Goal: Communication & Community: Answer question/provide support

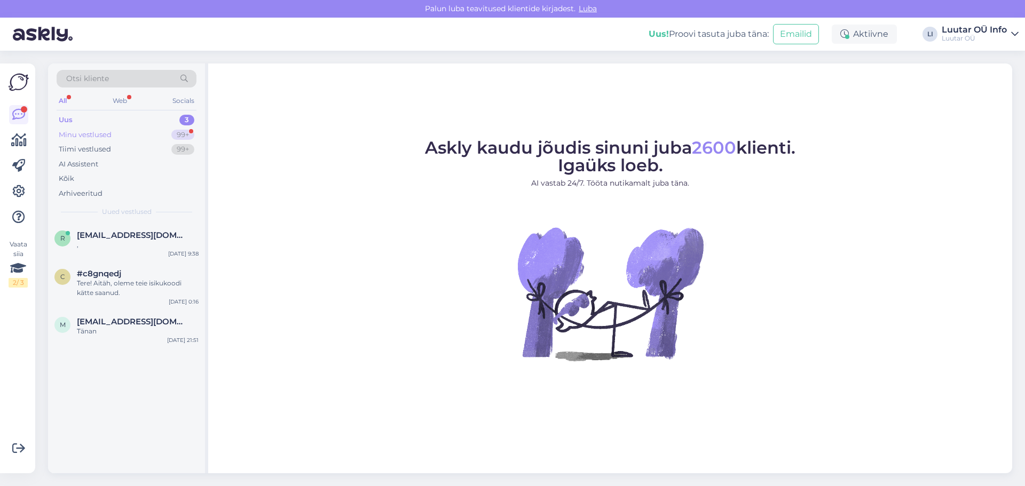
click at [137, 132] on div "Minu vestlused 99+" at bounding box center [127, 135] width 140 height 15
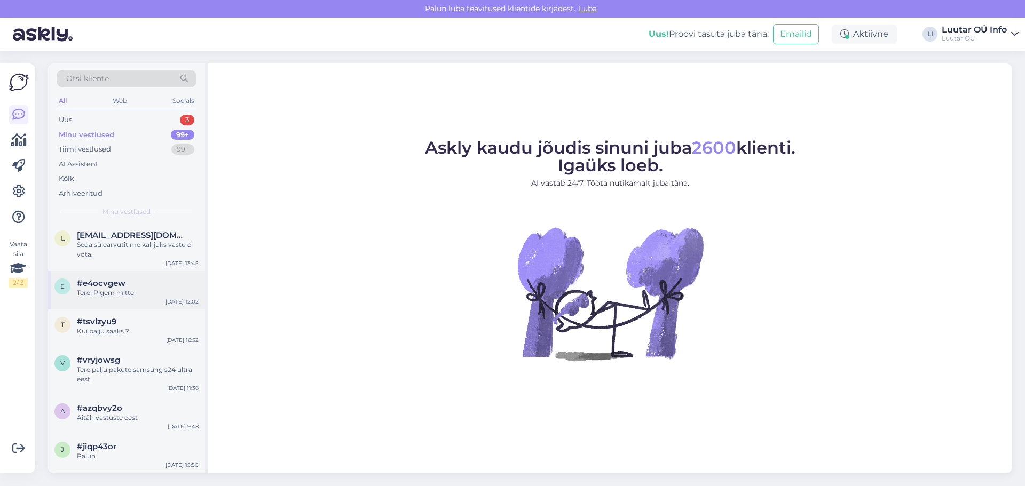
click at [127, 291] on div "Tere! Pigem mitte" at bounding box center [138, 293] width 122 height 10
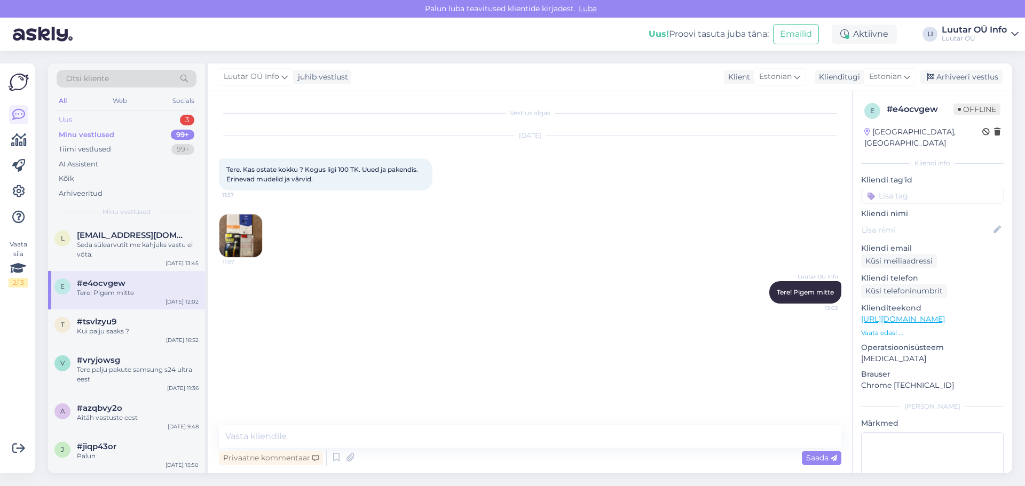
click at [142, 120] on div "Uus 3" at bounding box center [127, 120] width 140 height 15
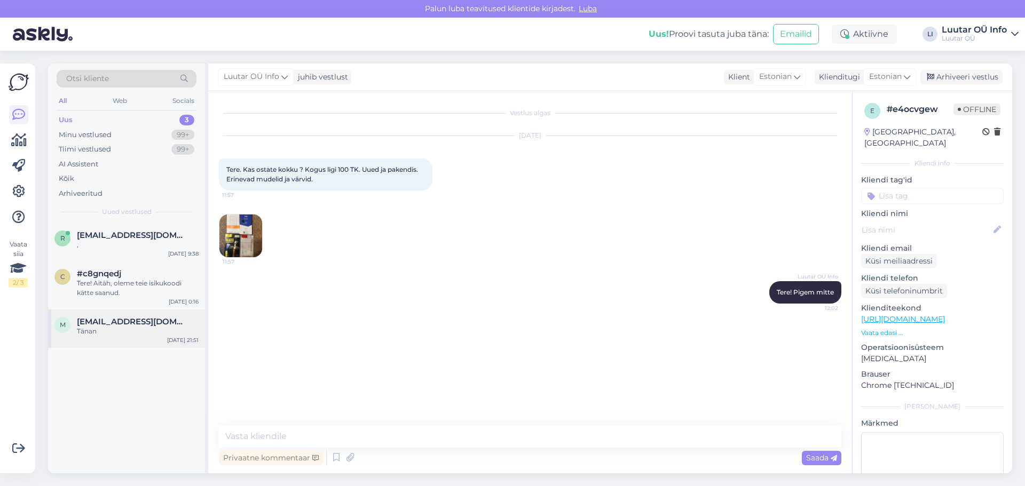
click at [128, 325] on span "[EMAIL_ADDRESS][DOMAIN_NAME]" at bounding box center [132, 322] width 111 height 10
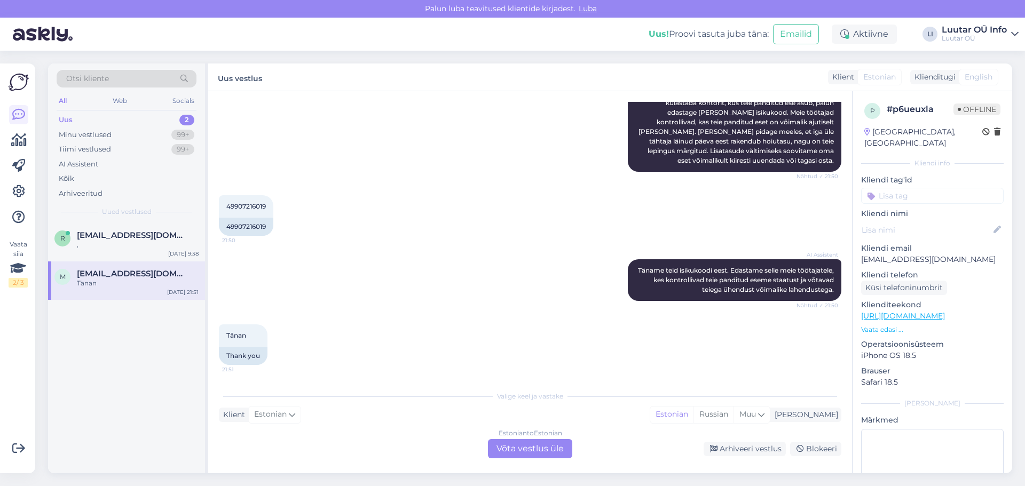
scroll to position [252, 0]
drag, startPoint x: 269, startPoint y: 204, endPoint x: 226, endPoint y: 212, distance: 43.5
click at [226, 212] on div "49907216019 21:50" at bounding box center [246, 205] width 54 height 22
copy span "49907216019"
click at [506, 446] on div "Estonian to Estonian Võta vestlus üle" at bounding box center [530, 448] width 84 height 19
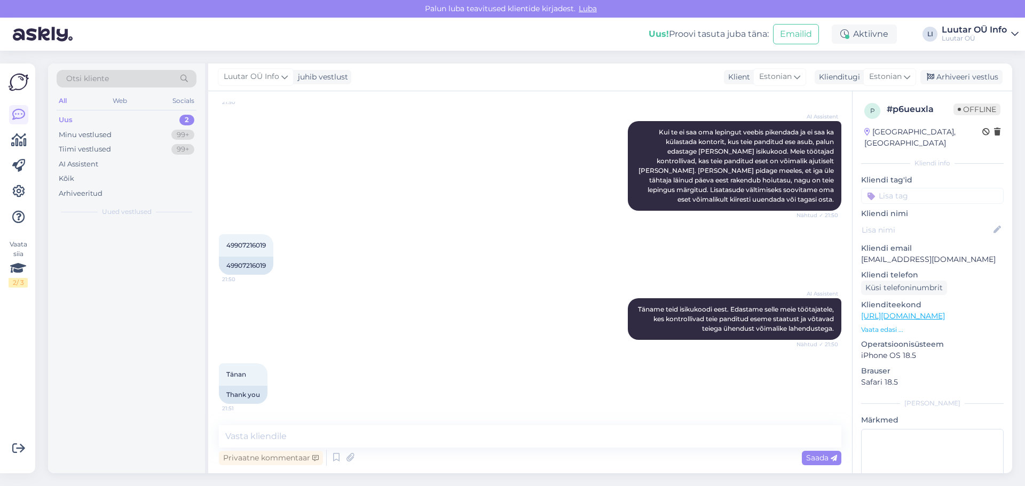
scroll to position [211, 0]
click at [418, 428] on textarea at bounding box center [530, 437] width 623 height 22
type textarea "Tere!"
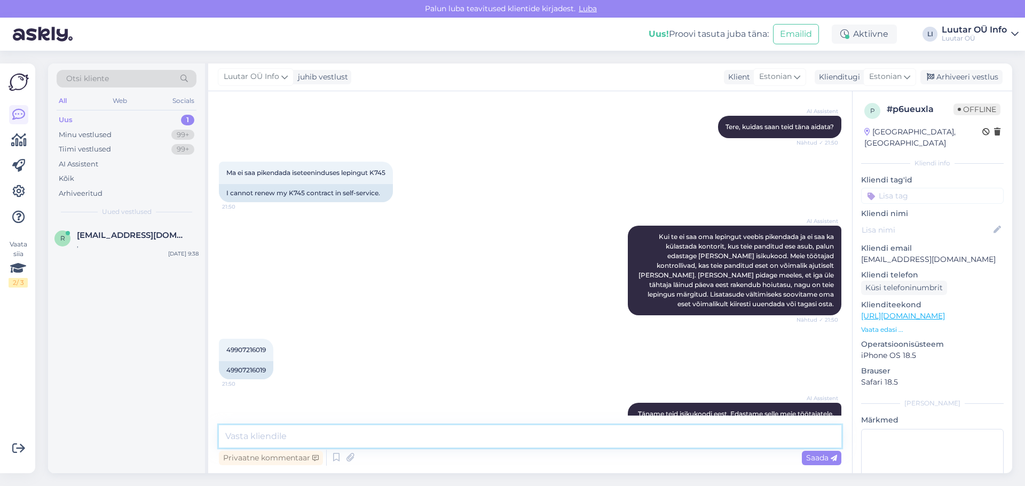
scroll to position [280, 0]
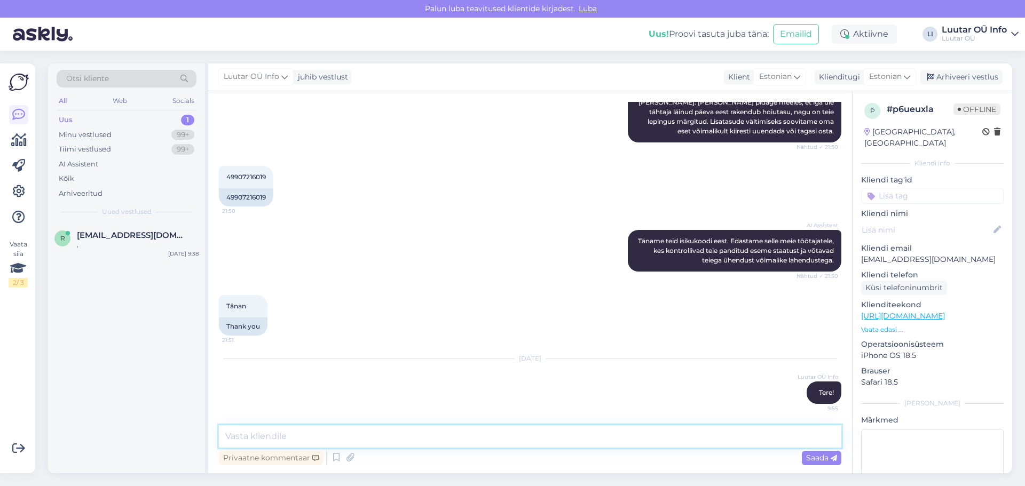
click at [388, 434] on textarea at bounding box center [530, 437] width 623 height 22
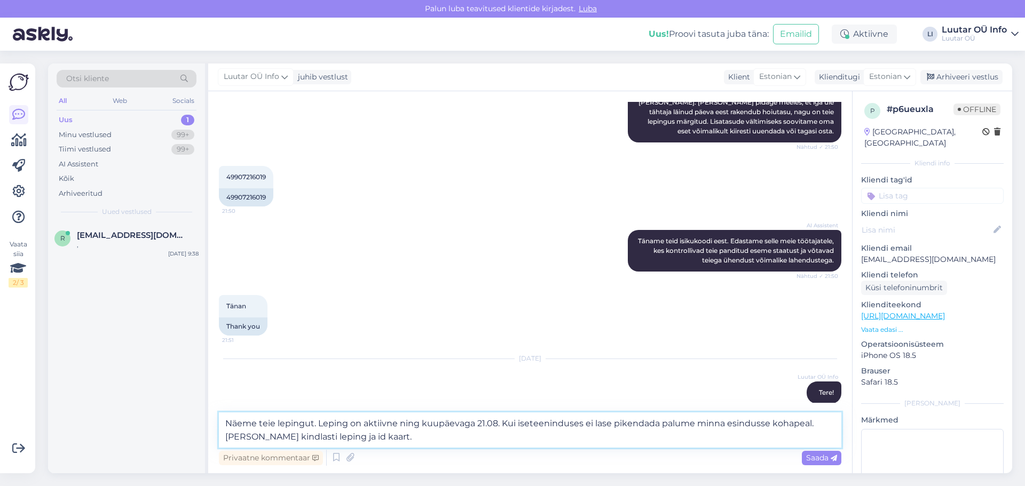
type textarea "Näeme teie lepingut. Leping on aktiivne ning kuupäevaga 21.08. Kui iseteenindus…"
click at [405, 441] on textarea "Näeme teie lepingut. Leping on aktiivne ning kuupäevaga 21.08. Kui iseteenindus…" at bounding box center [530, 430] width 623 height 35
click at [469, 439] on textarea "Näeme teie lepingut. Leping on aktiivne ning kuupäevaga 21.08. Kui iseteenindus…" at bounding box center [530, 430] width 623 height 35
click at [610, 427] on textarea "Näeme teie lepingut. Leping on aktiivne ning kuupäevaga 21.08. Kui iseteenindus…" at bounding box center [530, 430] width 623 height 35
click at [656, 422] on textarea "Näeme teie lepingut. Leping on aktiivne ning kuupäevaga 21.08. Kui iseteenindus…" at bounding box center [530, 430] width 623 height 35
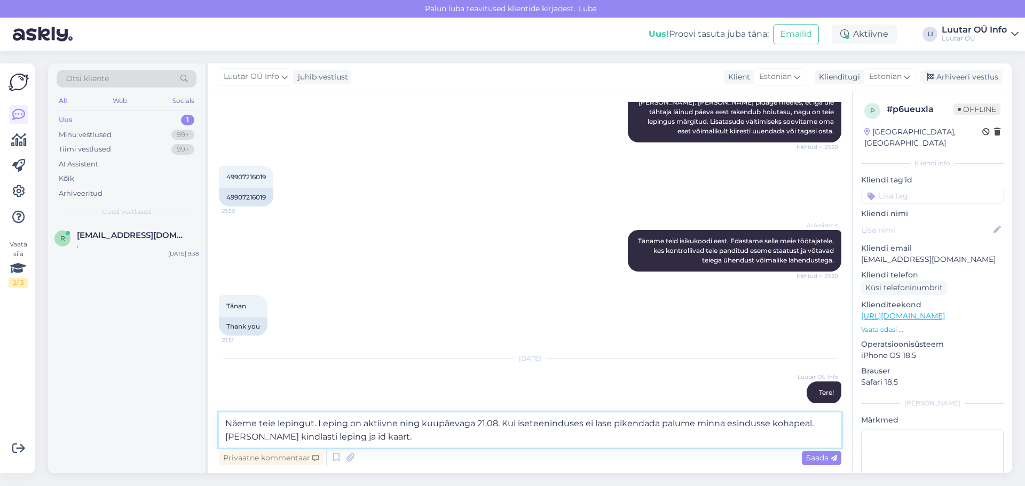
click at [473, 442] on textarea "Näeme teie lepingut. Leping on aktiivne ning kuupäevaga 21.08. Kui iseteenindus…" at bounding box center [530, 430] width 623 height 35
click at [385, 439] on textarea "Näeme teie lepingut. Leping on aktiivne ning kuupäevaga 21.08. Kui iseteenindus…" at bounding box center [530, 430] width 623 height 35
click at [807, 456] on span "Saada" at bounding box center [821, 458] width 31 height 10
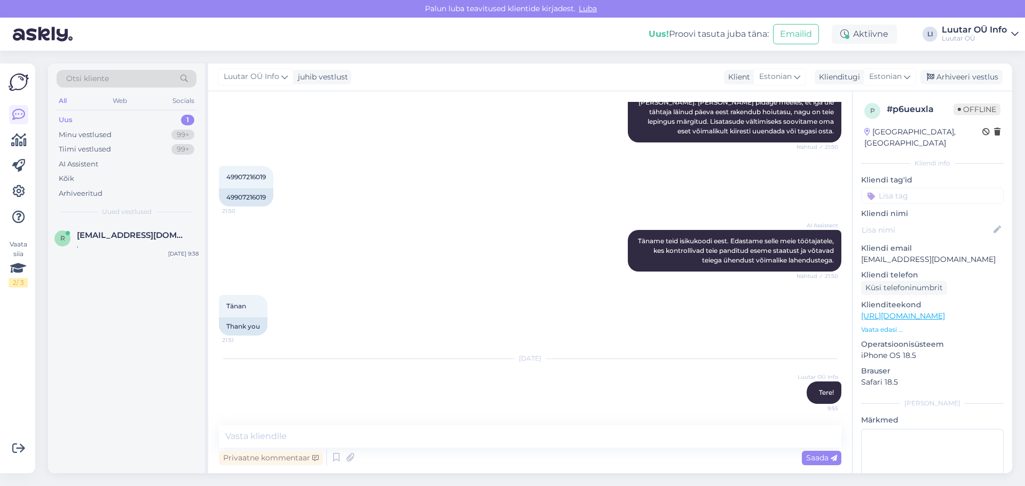
scroll to position [345, 0]
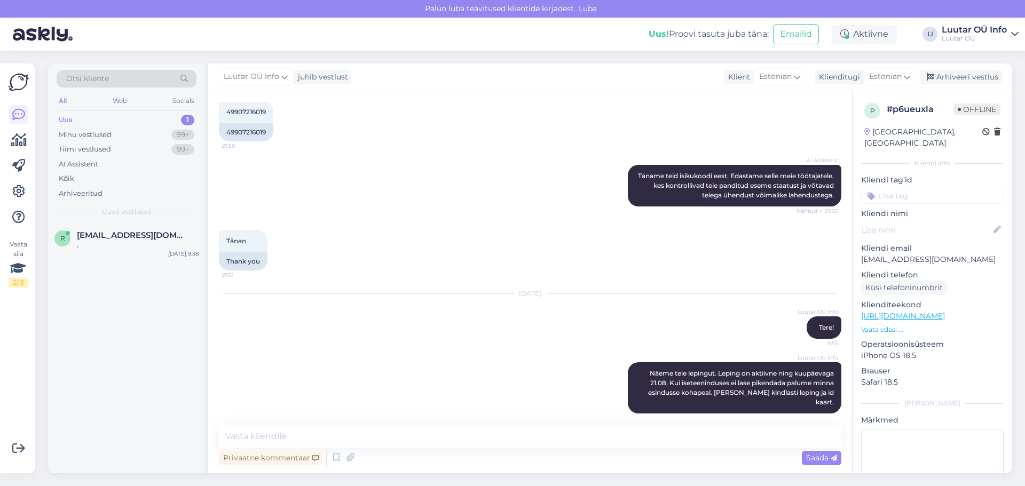
click at [102, 121] on div "Uus 1" at bounding box center [127, 120] width 140 height 15
click at [104, 249] on div "," at bounding box center [138, 245] width 122 height 10
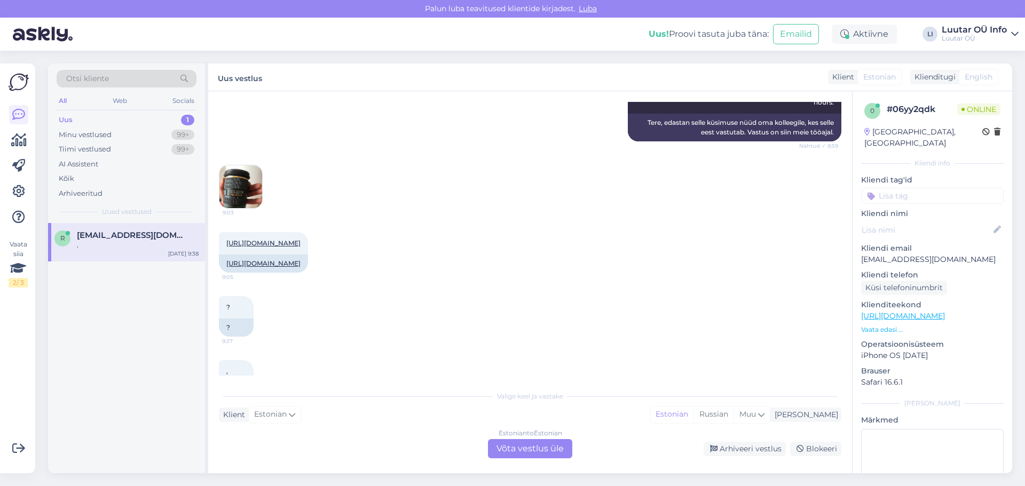
scroll to position [216, 0]
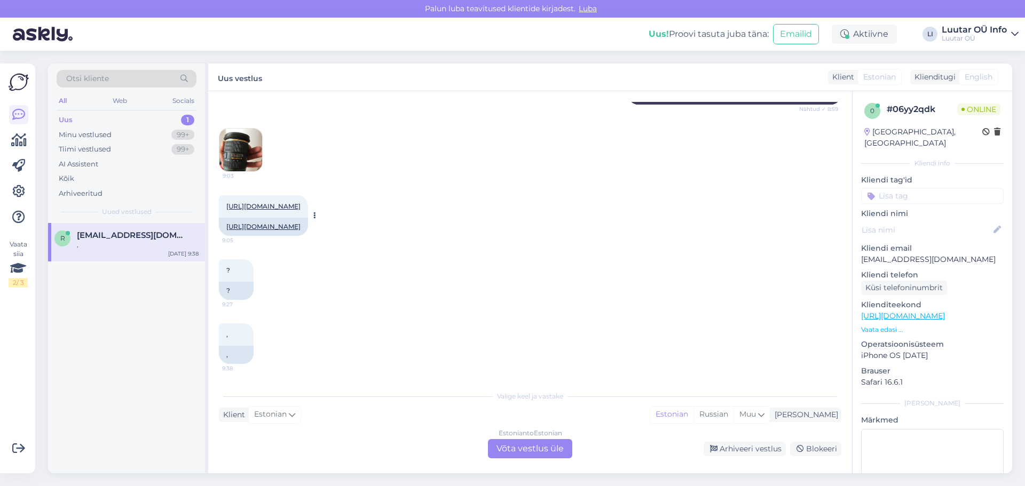
click at [262, 202] on link "[URL][DOMAIN_NAME]" at bounding box center [263, 206] width 74 height 8
click at [283, 202] on link "[URL][DOMAIN_NAME]" at bounding box center [263, 206] width 74 height 8
click at [260, 224] on link "[URL][DOMAIN_NAME]" at bounding box center [263, 227] width 74 height 8
click at [282, 202] on link "[URL][DOMAIN_NAME]" at bounding box center [263, 206] width 74 height 8
click at [145, 131] on div "Minu vestlused 99+" at bounding box center [127, 135] width 140 height 15
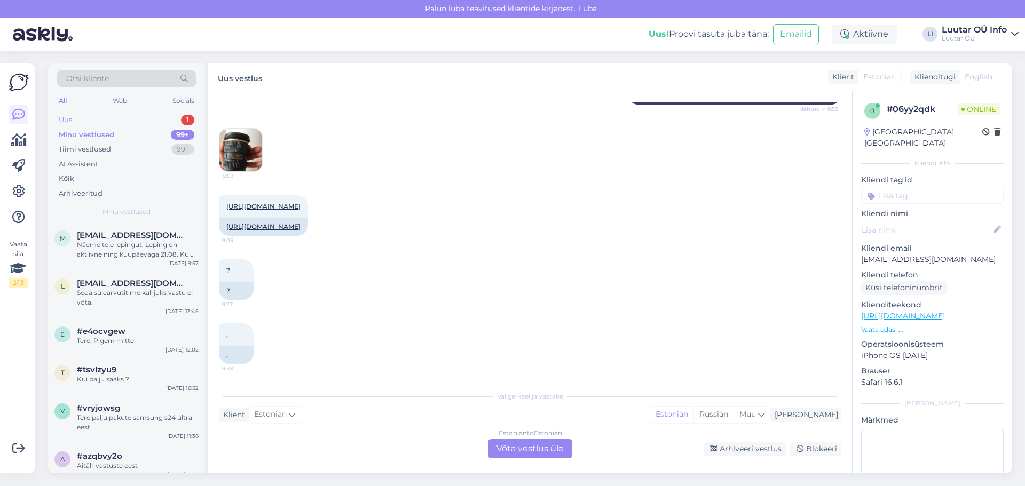
click at [135, 120] on div "Uus 1" at bounding box center [127, 120] width 140 height 15
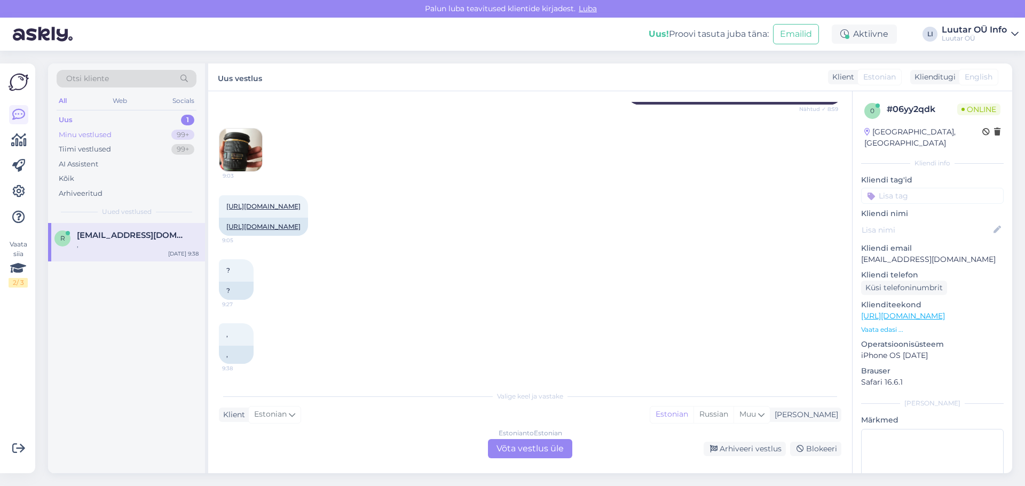
click at [129, 133] on div "Minu vestlused 99+" at bounding box center [127, 135] width 140 height 15
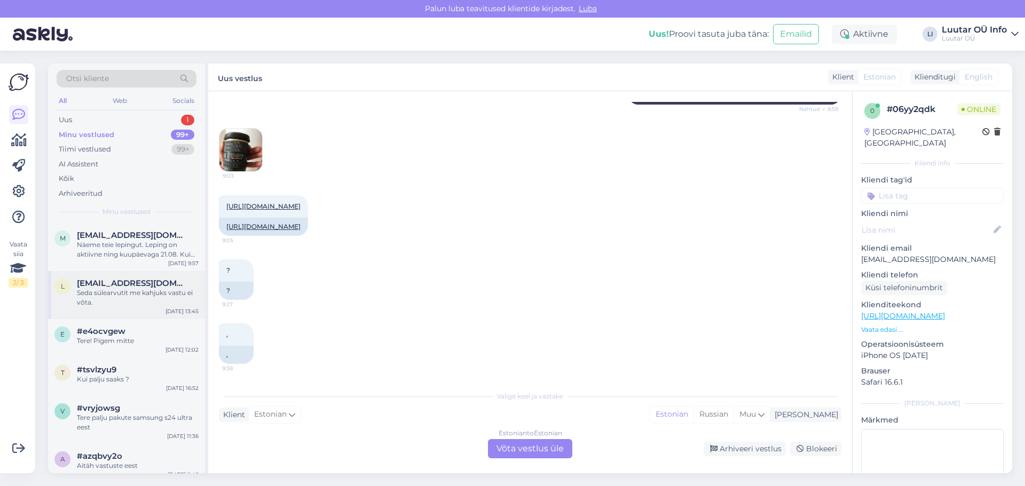
click at [141, 309] on div "l [EMAIL_ADDRESS][DOMAIN_NAME] Seda sülearvutit me kahjuks vastu [PERSON_NAME].…" at bounding box center [126, 295] width 157 height 48
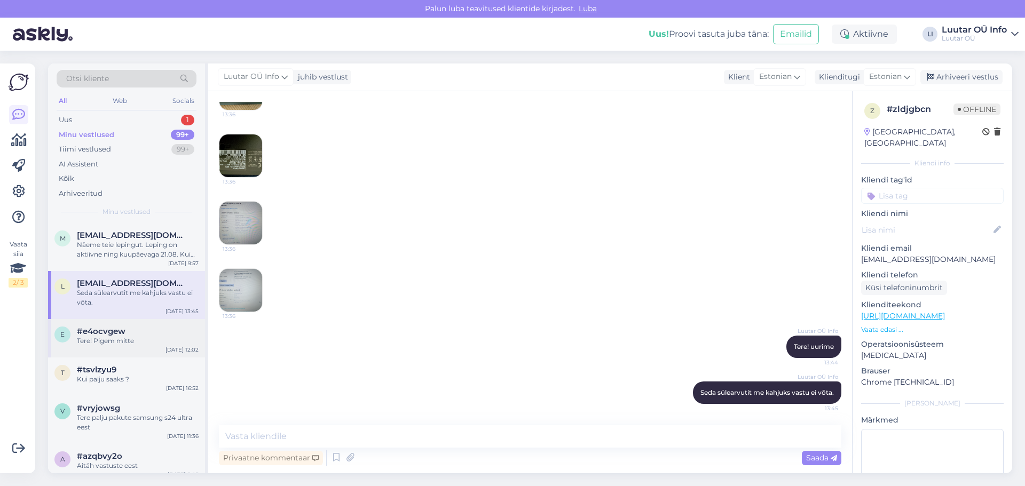
click at [130, 344] on div "Tere! Pigem mitte" at bounding box center [138, 341] width 122 height 10
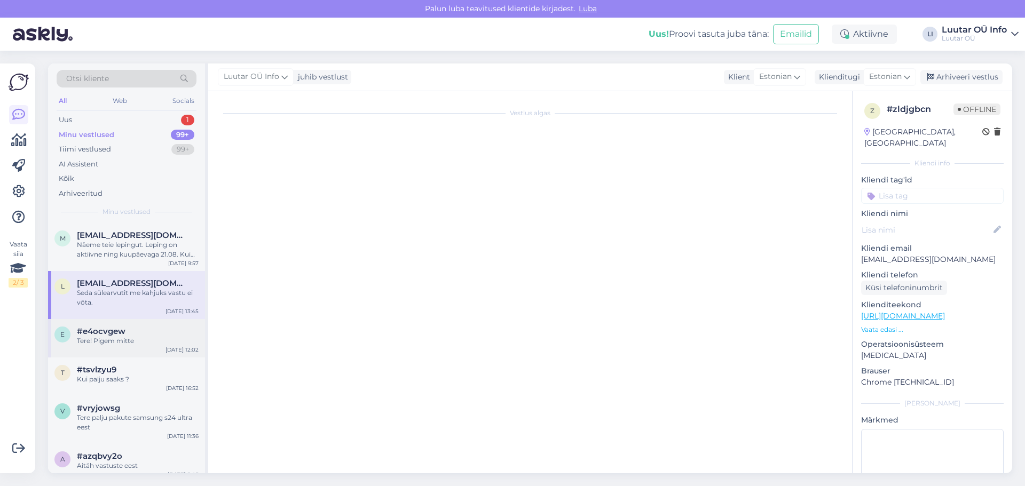
scroll to position [0, 0]
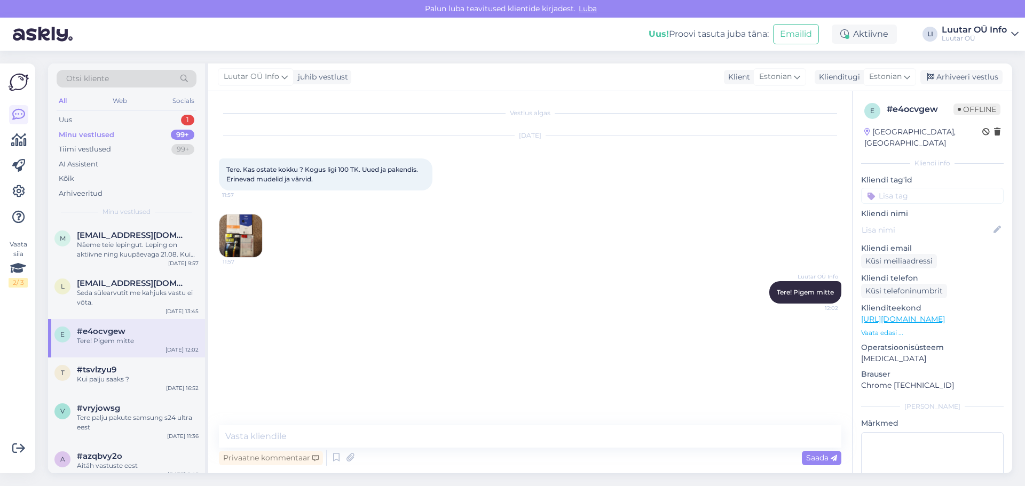
click at [237, 227] on img at bounding box center [240, 236] width 43 height 43
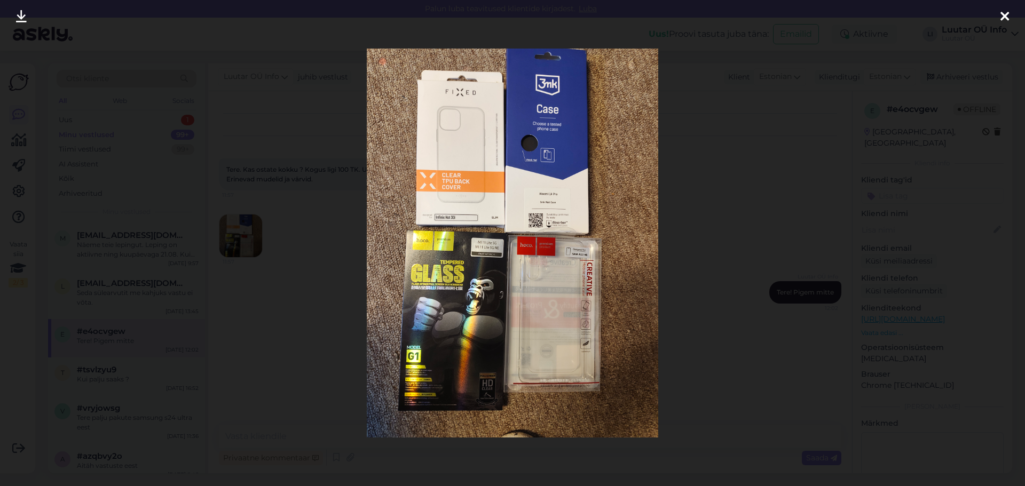
click at [680, 189] on div at bounding box center [512, 243] width 1025 height 486
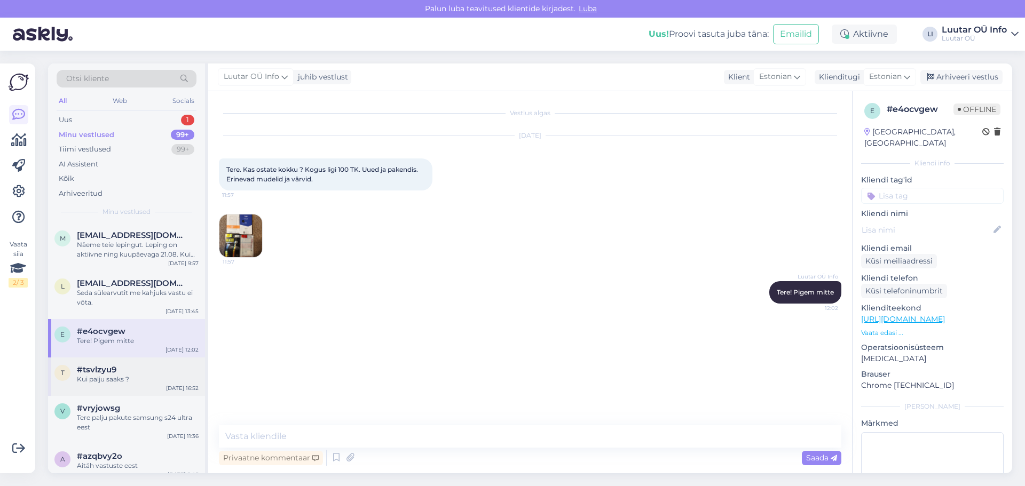
click at [147, 387] on div "t #tsvlzyu9 Kui palju saaks ? [DATE] 16:52" at bounding box center [126, 377] width 157 height 38
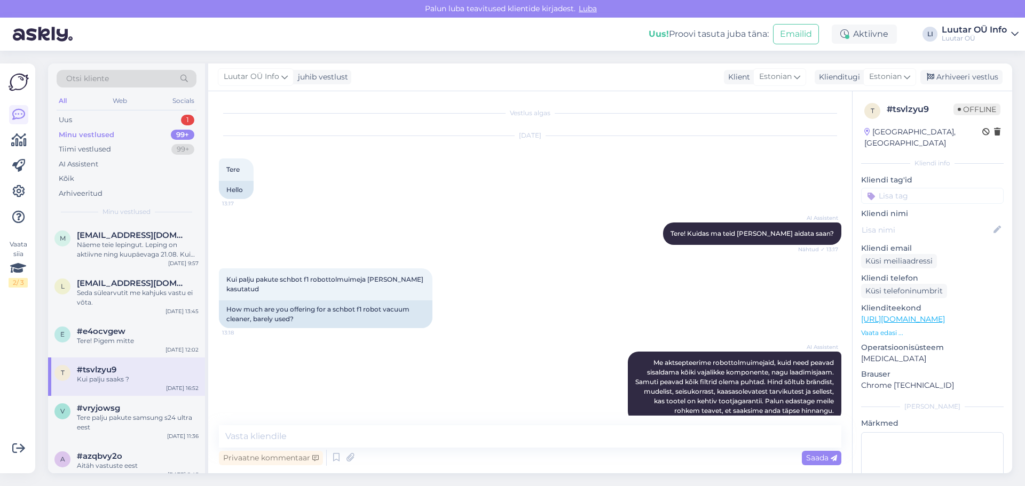
scroll to position [364, 0]
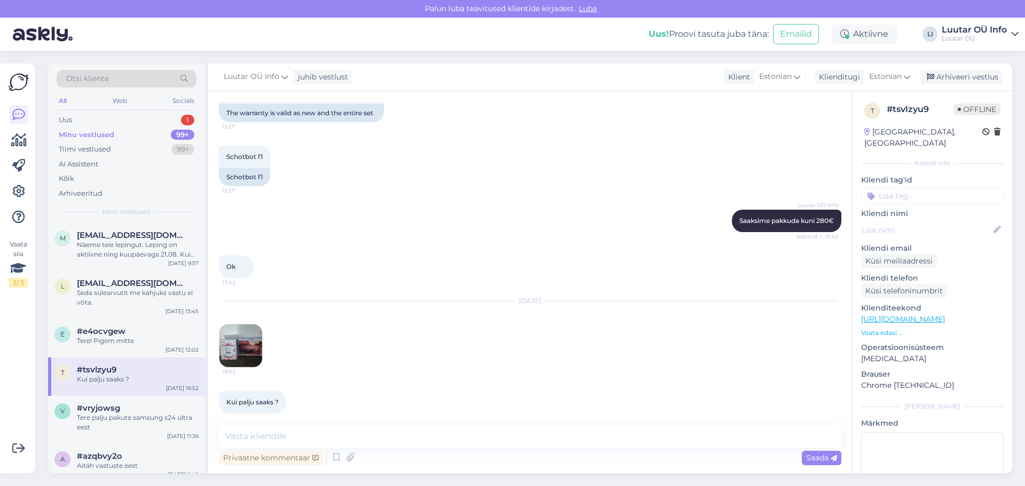
click at [250, 330] on img at bounding box center [240, 346] width 43 height 43
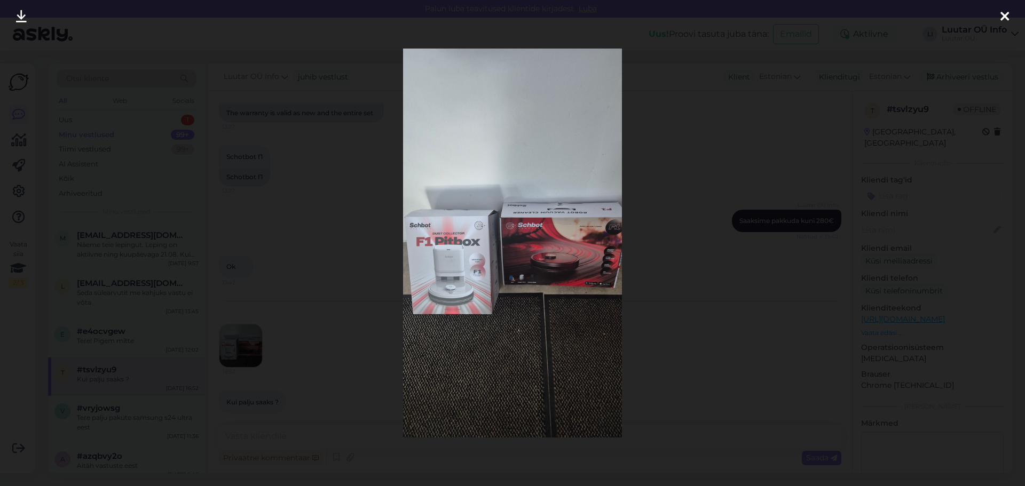
click at [703, 235] on div at bounding box center [512, 243] width 1025 height 486
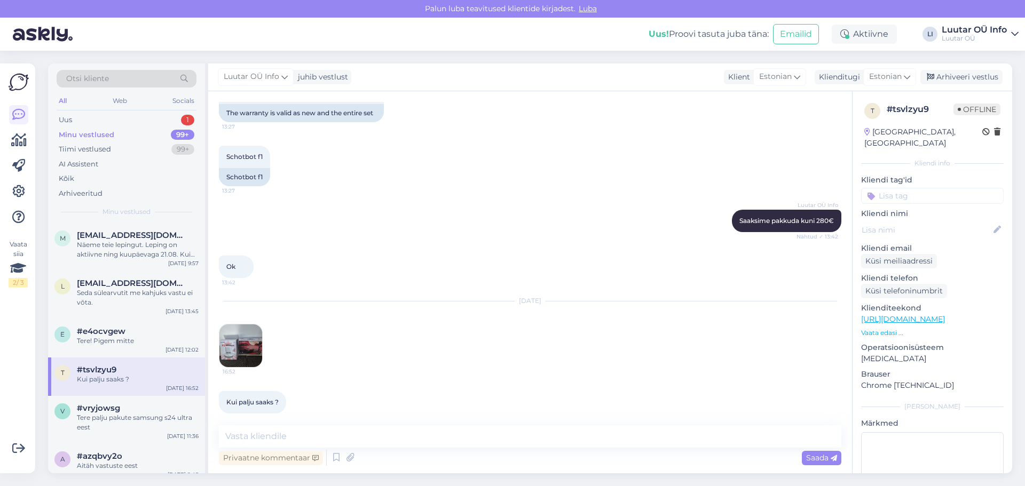
click at [245, 352] on img at bounding box center [240, 346] width 43 height 43
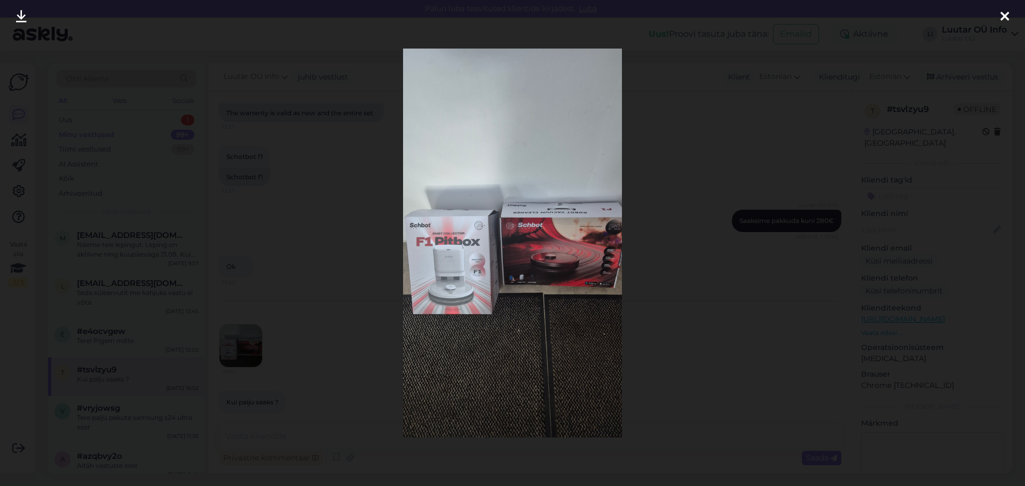
click at [669, 277] on div at bounding box center [512, 243] width 1025 height 486
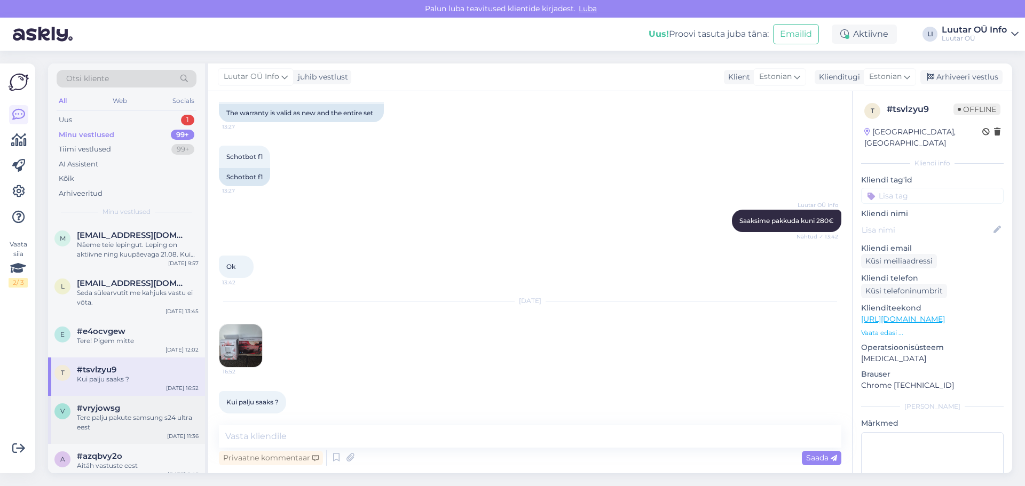
click at [131, 414] on div "Tere palju pakute samsung s24 ultra eest" at bounding box center [138, 422] width 122 height 19
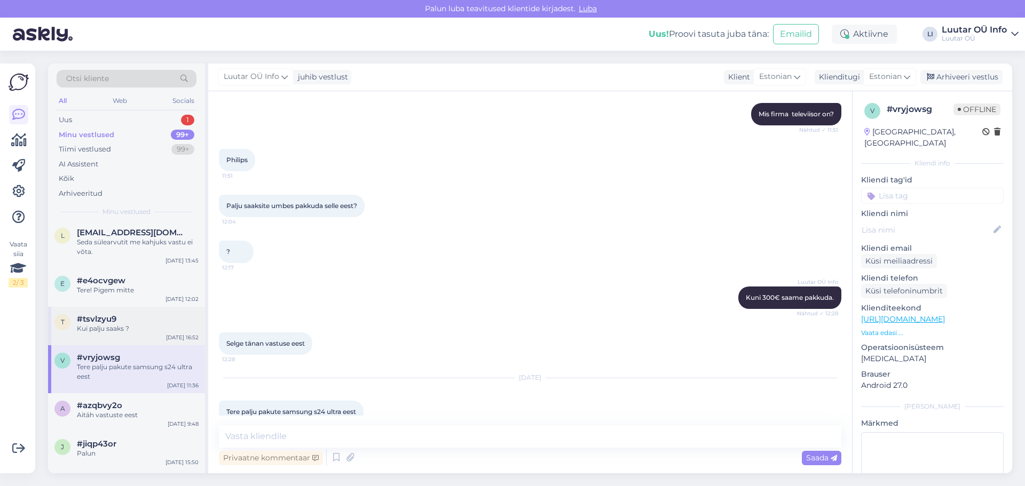
scroll to position [0, 0]
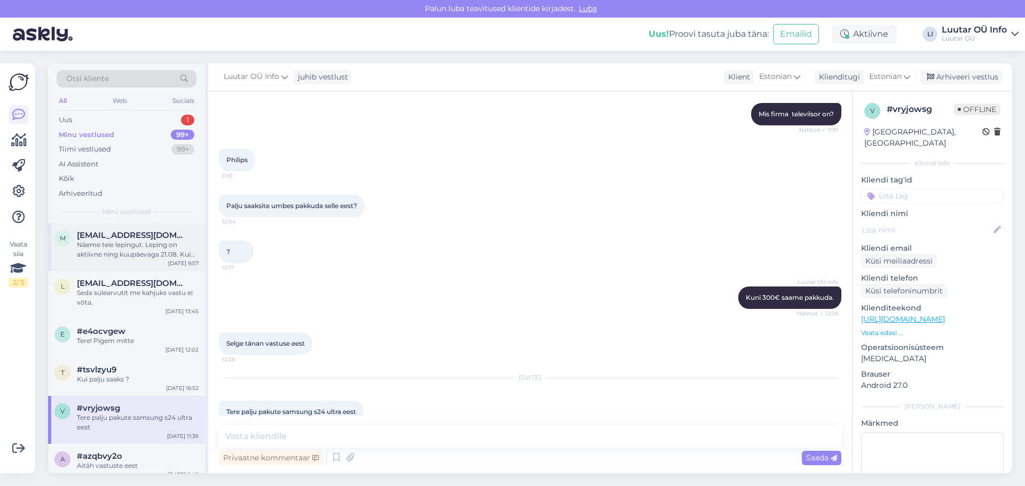
click at [151, 257] on div "Näeme teie lepingut. Leping on aktiivne ning kuupäevaga 21.08. Kui iseteenindus…" at bounding box center [138, 249] width 122 height 19
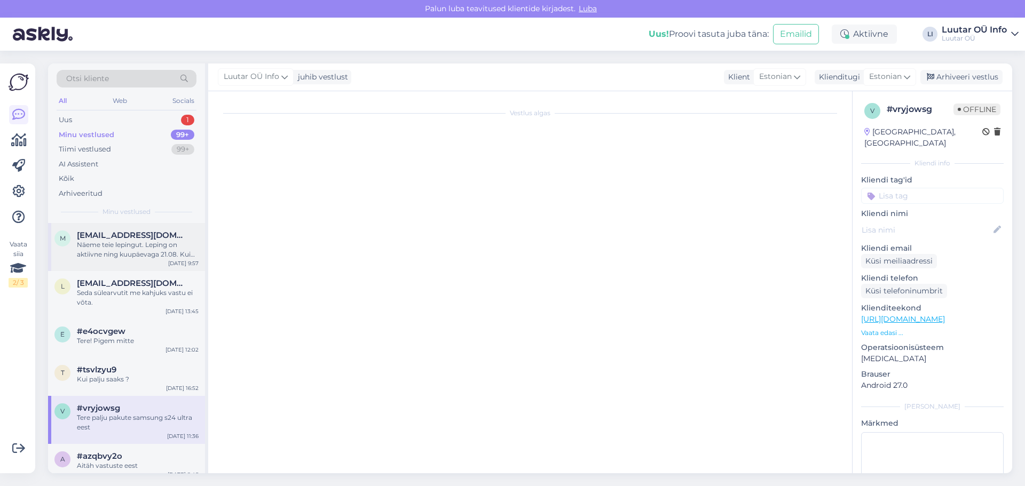
scroll to position [345, 0]
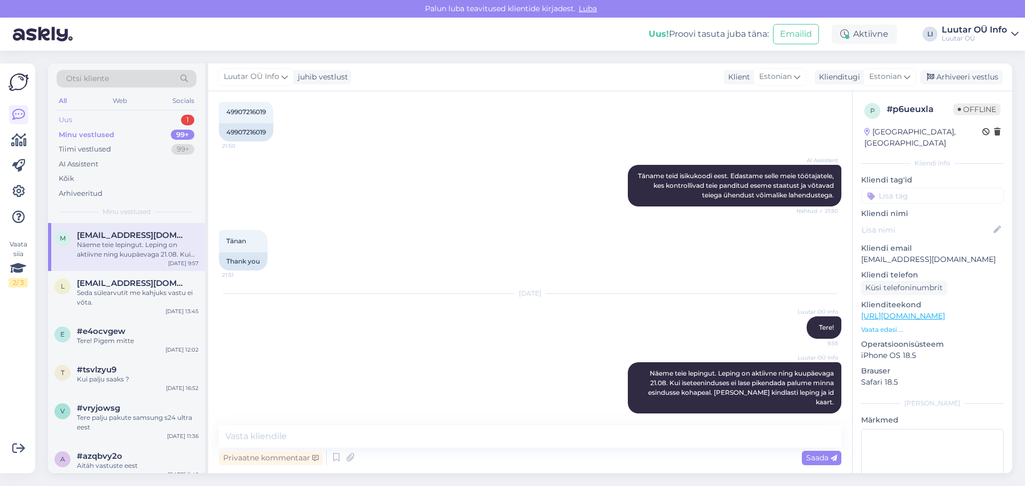
click at [161, 116] on div "Uus 1" at bounding box center [127, 120] width 140 height 15
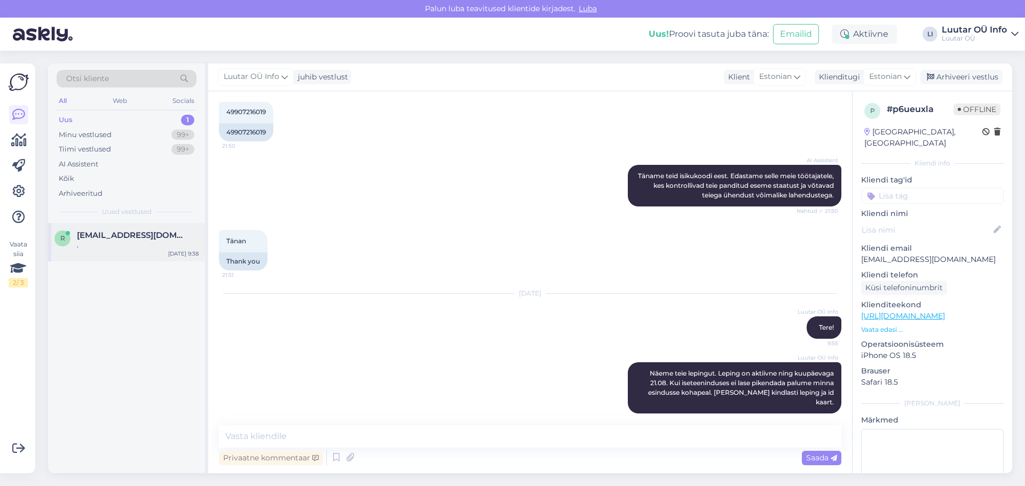
click at [147, 245] on div "," at bounding box center [138, 245] width 122 height 10
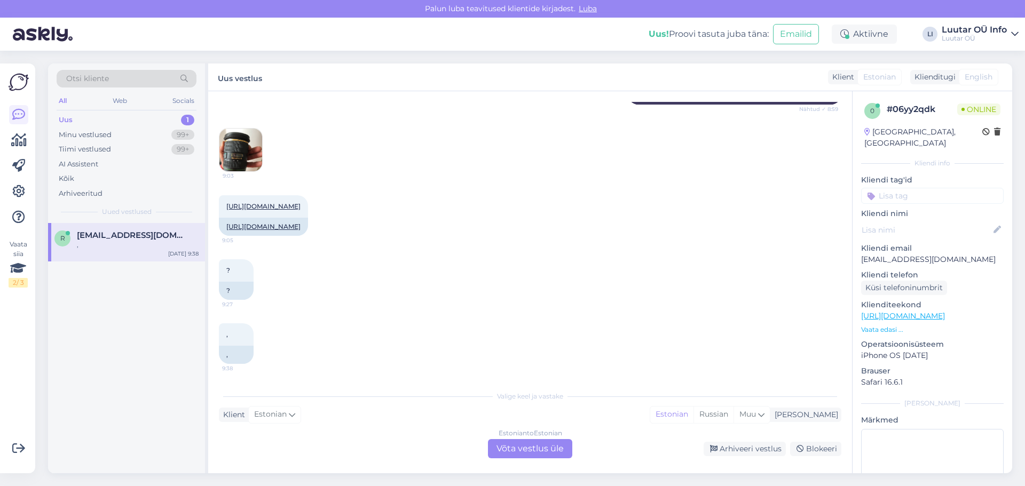
scroll to position [216, 0]
click at [364, 312] on div ", 9:38 ," at bounding box center [530, 344] width 623 height 64
click at [498, 184] on div "[URL][DOMAIN_NAME] 9:05 [URL][DOMAIN_NAME]" at bounding box center [530, 216] width 623 height 64
click at [71, 121] on div "Uus" at bounding box center [66, 120] width 14 height 11
click at [90, 137] on div "Minu vestlused" at bounding box center [85, 135] width 53 height 11
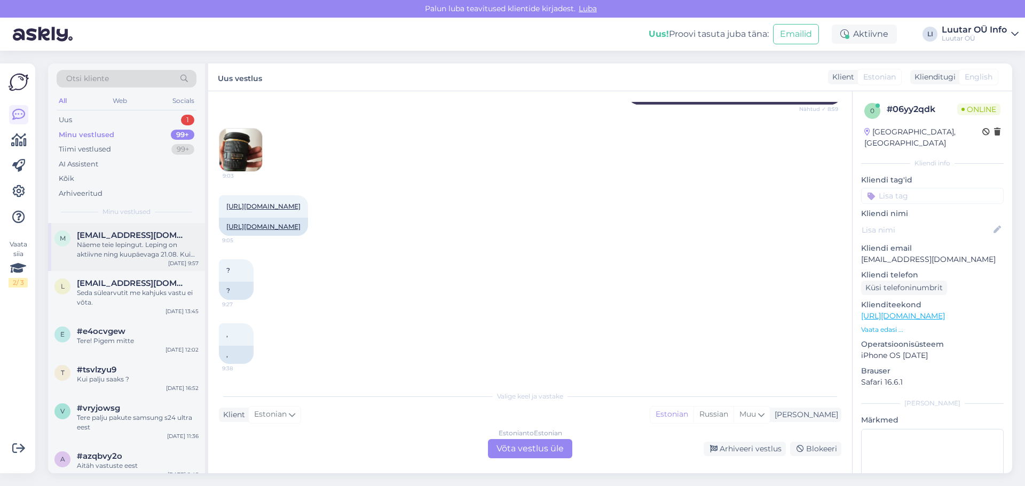
click at [118, 244] on div "Näeme teie lepingut. Leping on aktiivne ning kuupäevaga 21.08. Kui iseteenindus…" at bounding box center [138, 249] width 122 height 19
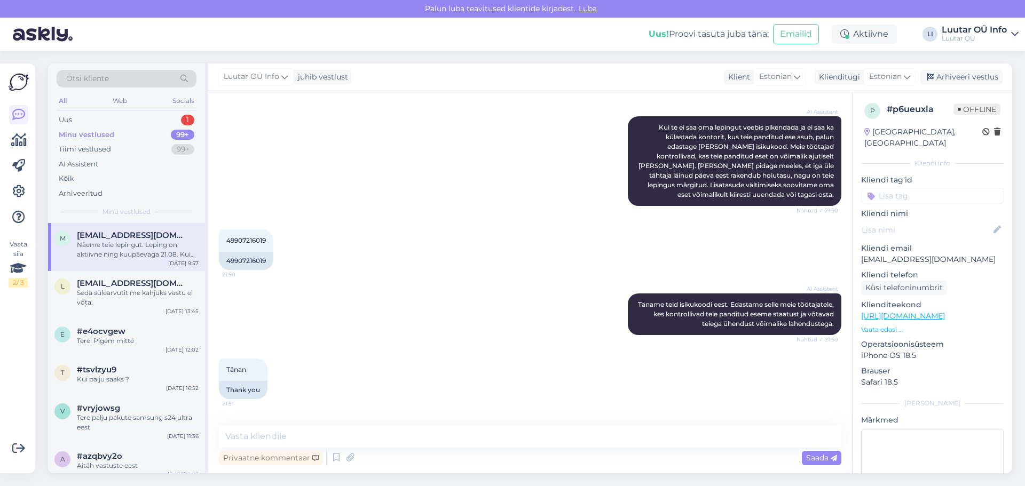
scroll to position [345, 0]
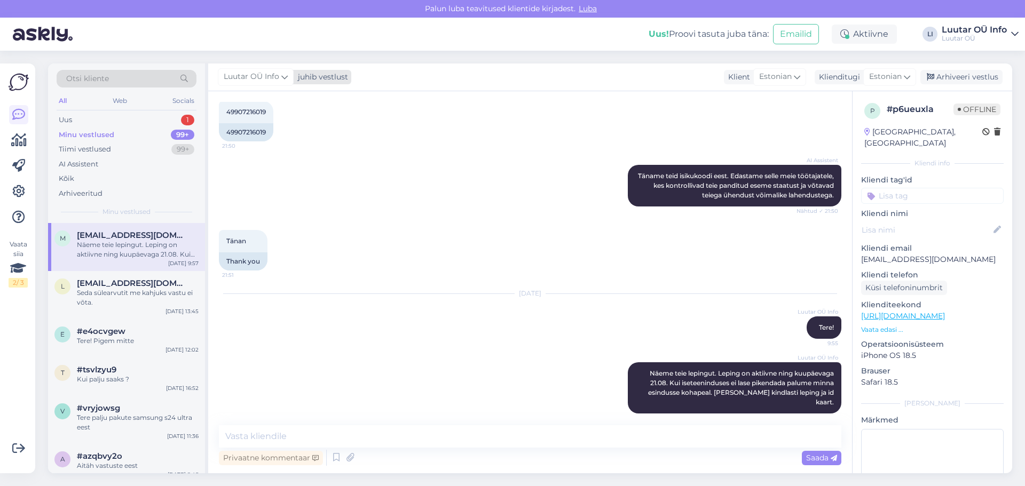
click at [250, 78] on span "Luutar OÜ Info" at bounding box center [252, 77] width 56 height 12
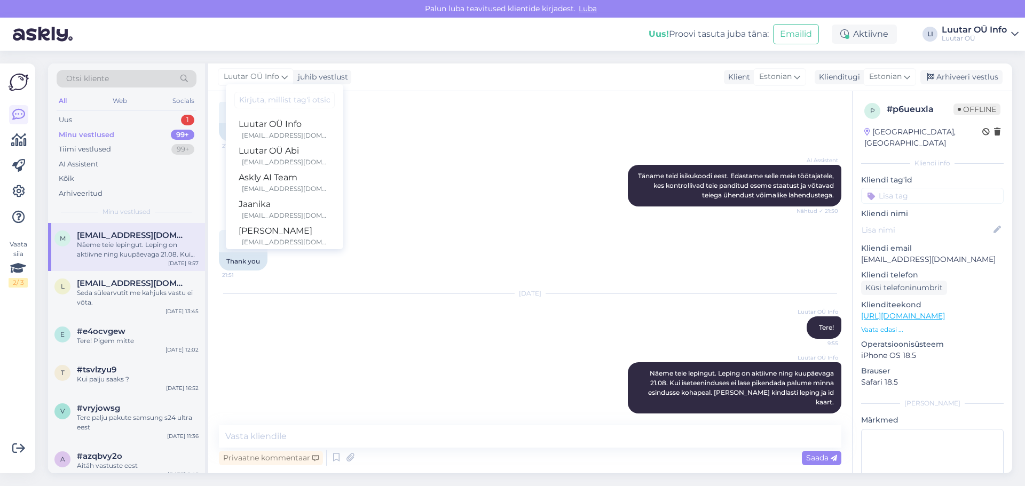
click at [422, 81] on div "Luutar OÜ Info juhib vestlust Luutar OÜ Info [EMAIL_ADDRESS][DOMAIN_NAME] Luuta…" at bounding box center [610, 78] width 804 height 28
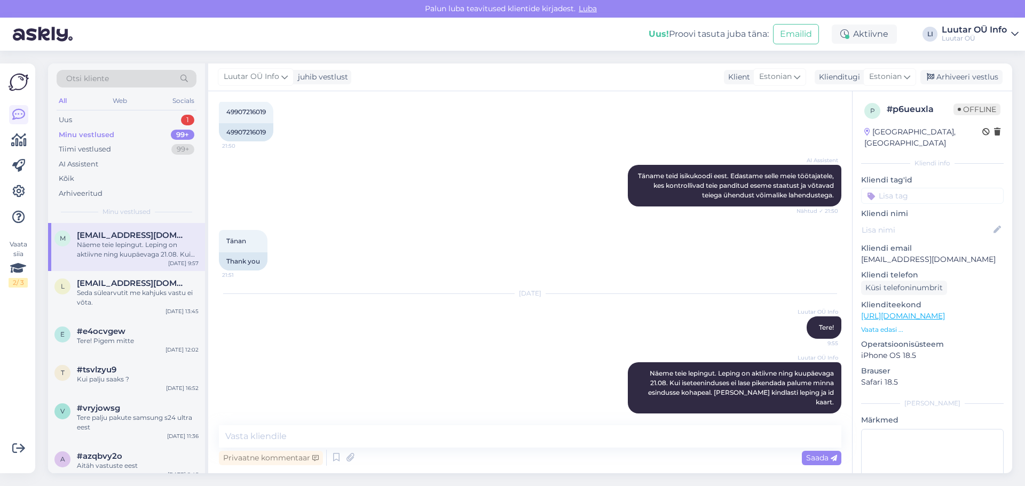
click at [417, 84] on div "Luutar OÜ Info juhib vestlust Luutar OÜ Info [EMAIL_ADDRESS][DOMAIN_NAME] Luuta…" at bounding box center [610, 78] width 804 height 28
click at [112, 119] on div "Uus 1" at bounding box center [127, 120] width 140 height 15
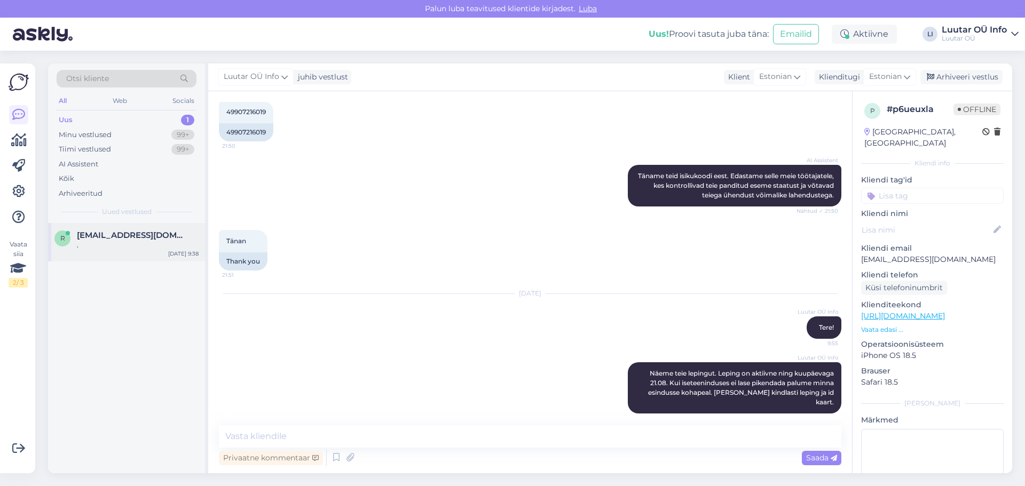
click at [100, 246] on div "," at bounding box center [138, 245] width 122 height 10
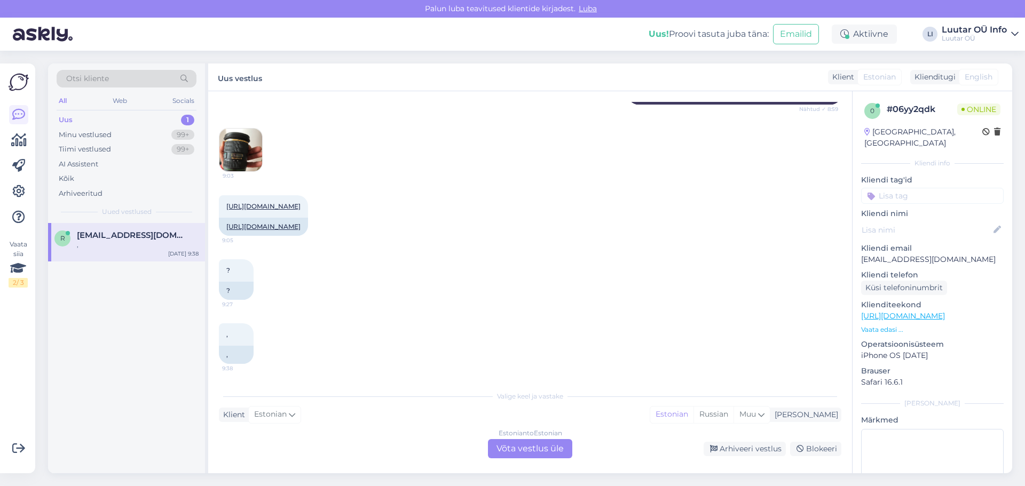
click at [323, 160] on div "9:03" at bounding box center [530, 149] width 623 height 67
click at [533, 242] on div "[URL][DOMAIN_NAME] 9:05 [URL][DOMAIN_NAME]" at bounding box center [530, 216] width 623 height 64
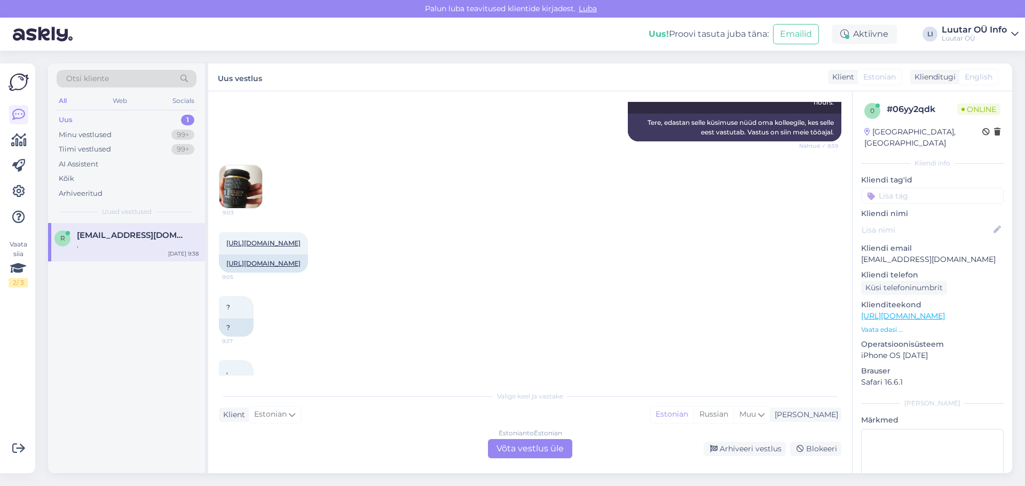
scroll to position [56, 0]
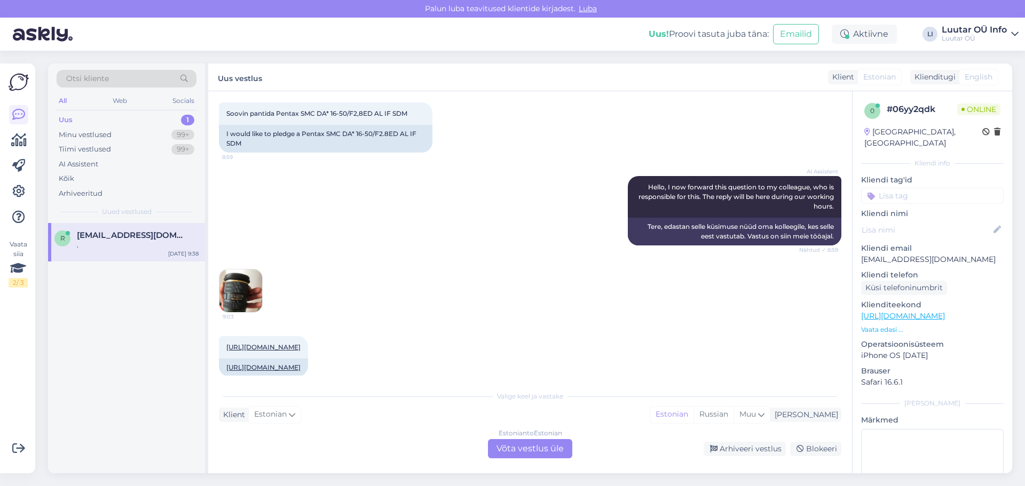
click at [501, 249] on div "AI Assistent Hello, I now forward this question to my colleague, who is respons…" at bounding box center [530, 210] width 623 height 93
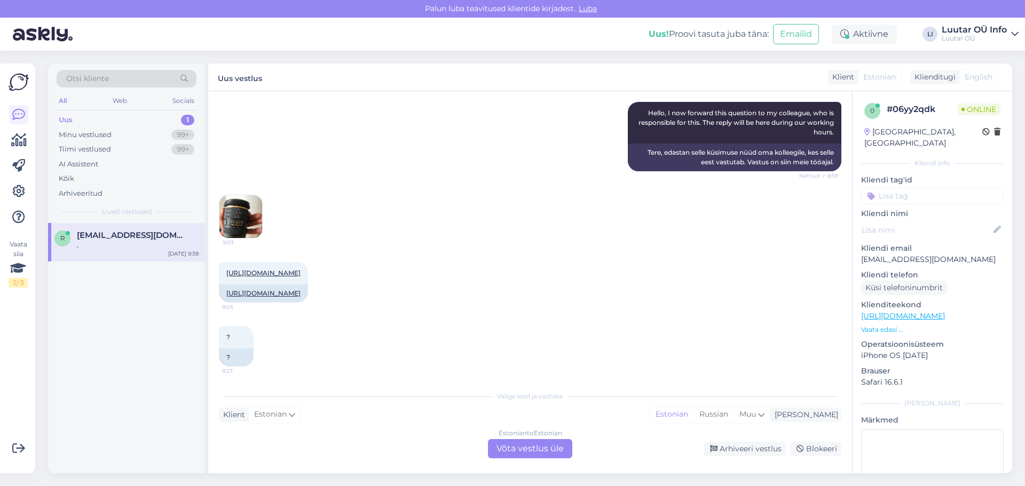
scroll to position [216, 0]
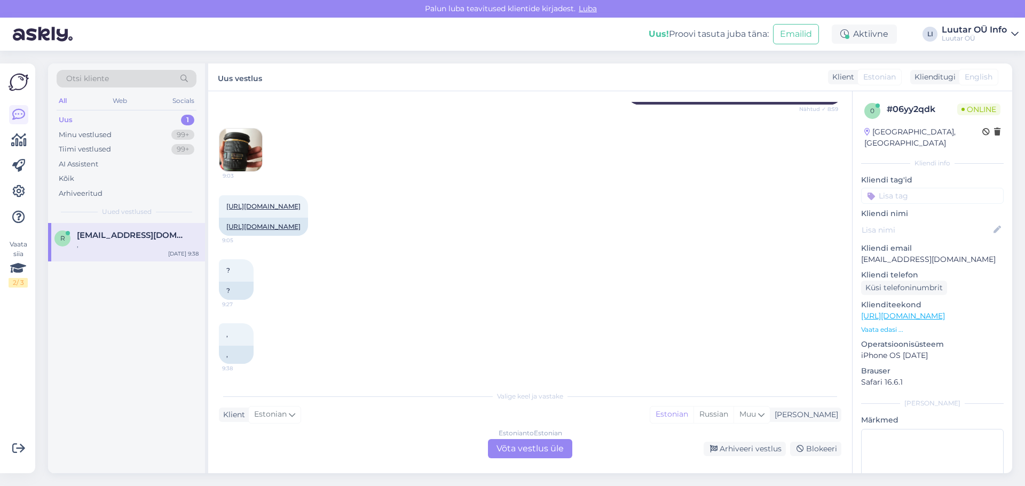
click at [457, 258] on div "? 9:27 ?" at bounding box center [530, 280] width 623 height 64
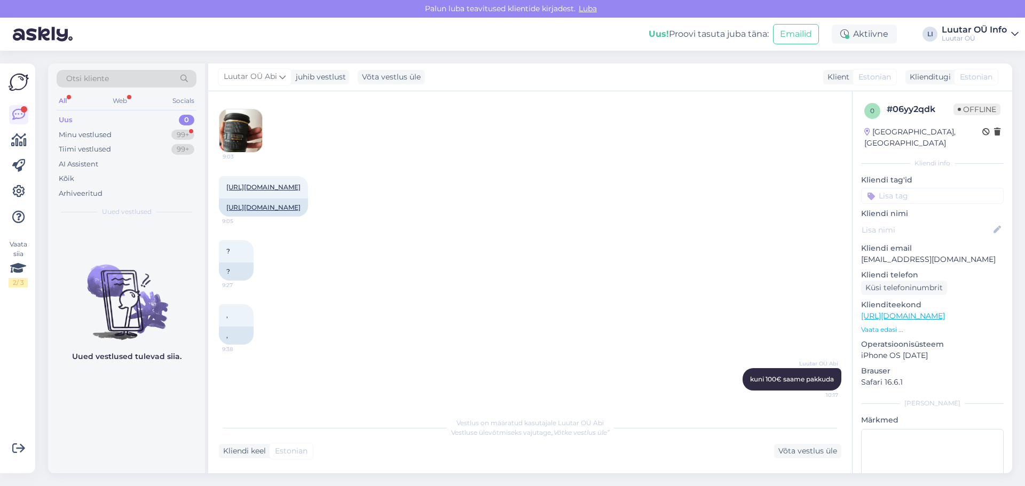
scroll to position [291, 0]
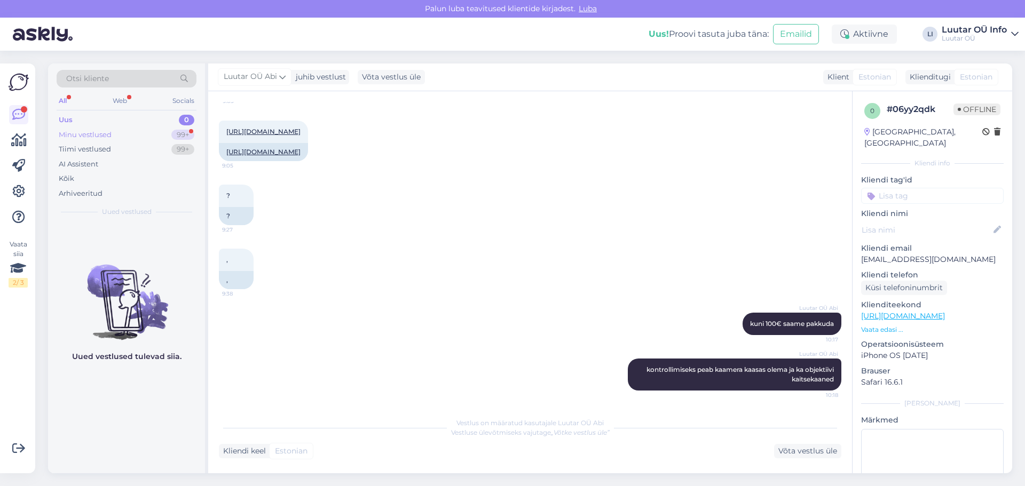
click at [122, 135] on div "Minu vestlused 99+" at bounding box center [127, 135] width 140 height 15
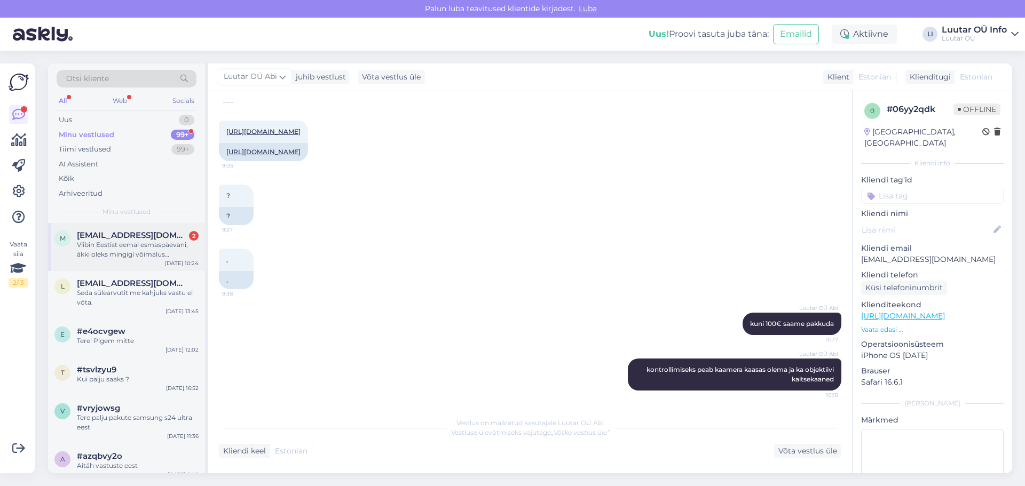
click at [135, 251] on div "Viibin Eestist eemal esmaspäevani, äkki oleks mingigi võimalus esmaspäevani [PE…" at bounding box center [138, 249] width 122 height 19
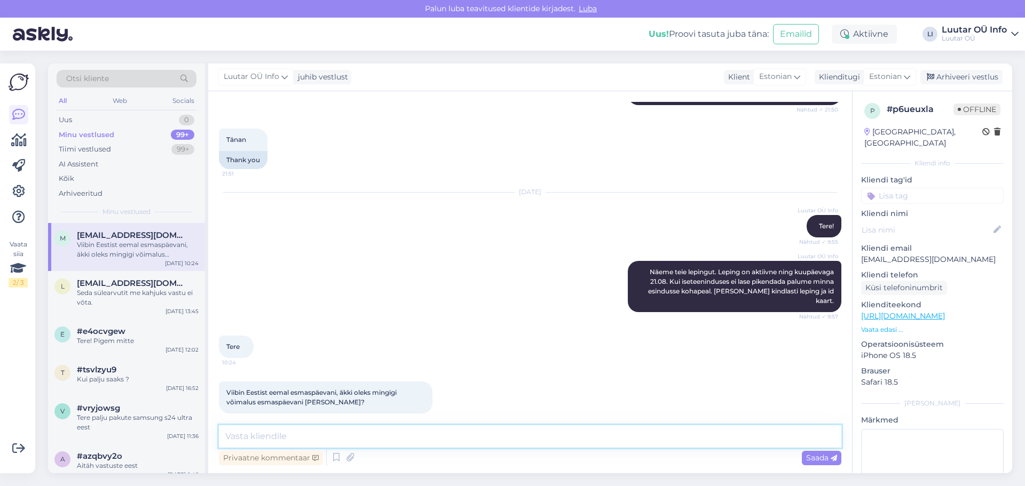
click at [440, 426] on textarea at bounding box center [530, 437] width 623 height 22
type textarea "Hoiame alati 7 päeva [PERSON_NAME] tähtpäeva asju veel alles."
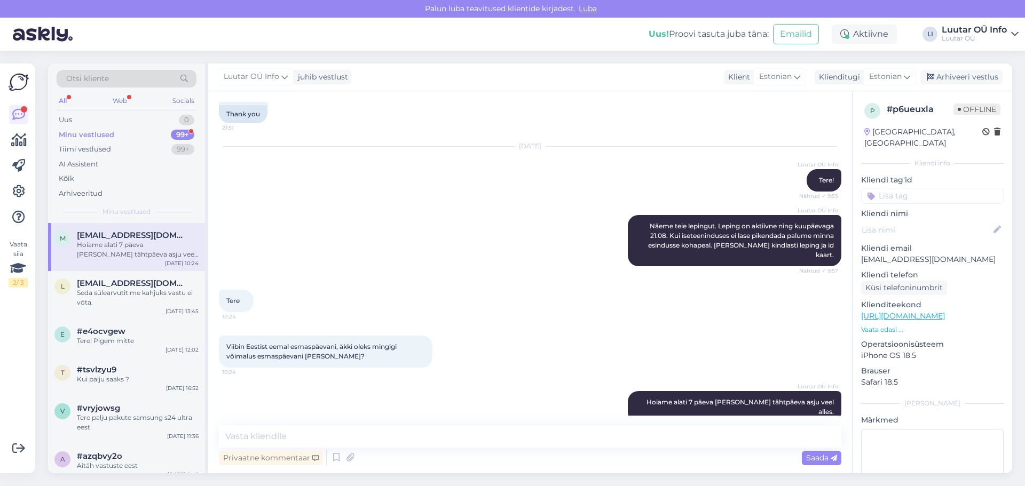
click at [125, 128] on div "Minu vestlused 99+" at bounding box center [127, 135] width 140 height 15
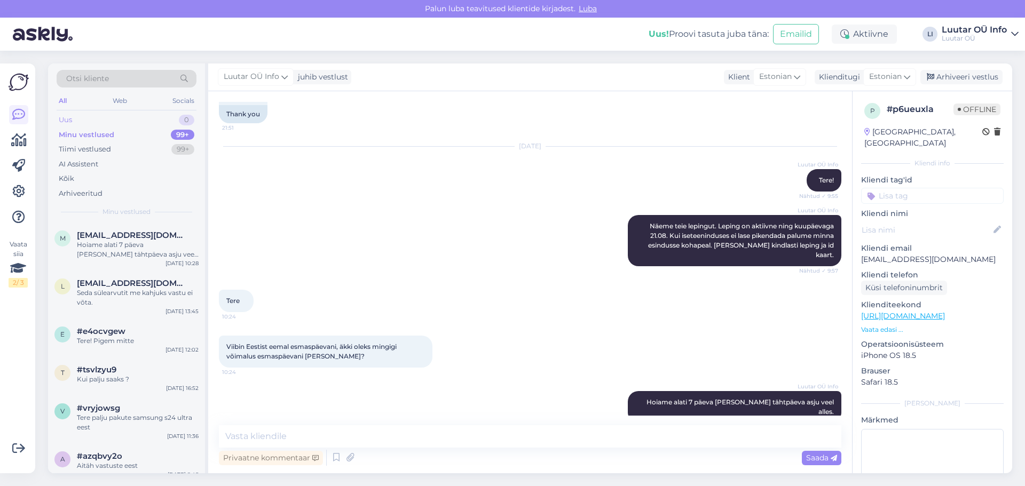
click at [119, 117] on div "Uus 0" at bounding box center [127, 120] width 140 height 15
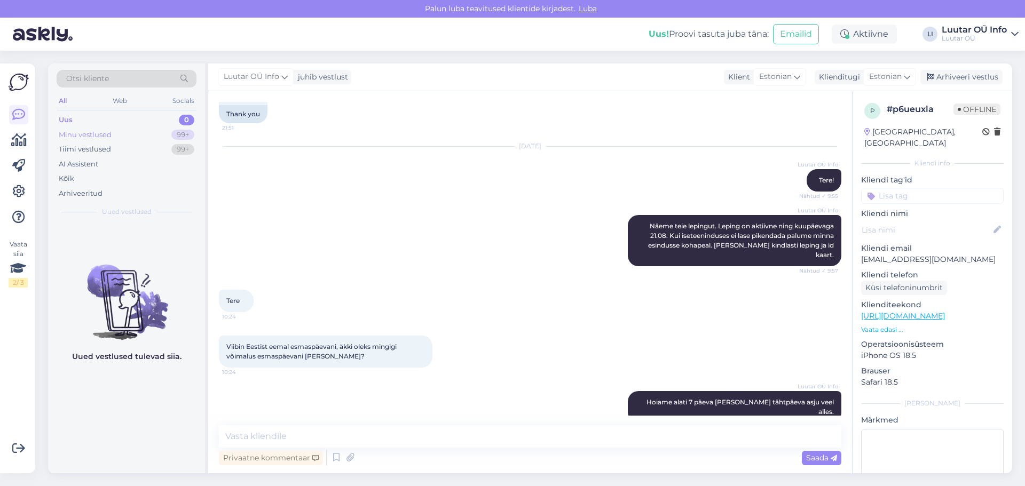
click at [119, 135] on div "Minu vestlused 99+" at bounding box center [127, 135] width 140 height 15
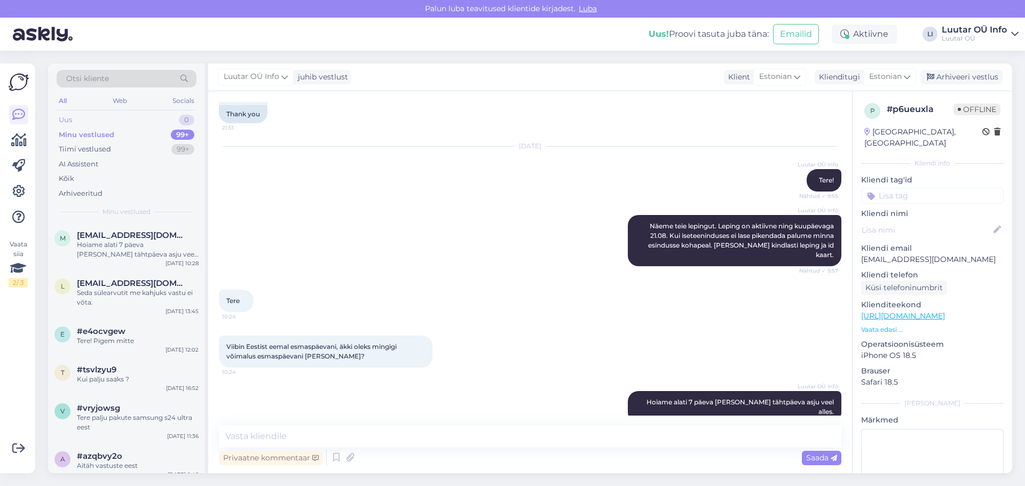
click at [114, 123] on div "Uus 0" at bounding box center [127, 120] width 140 height 15
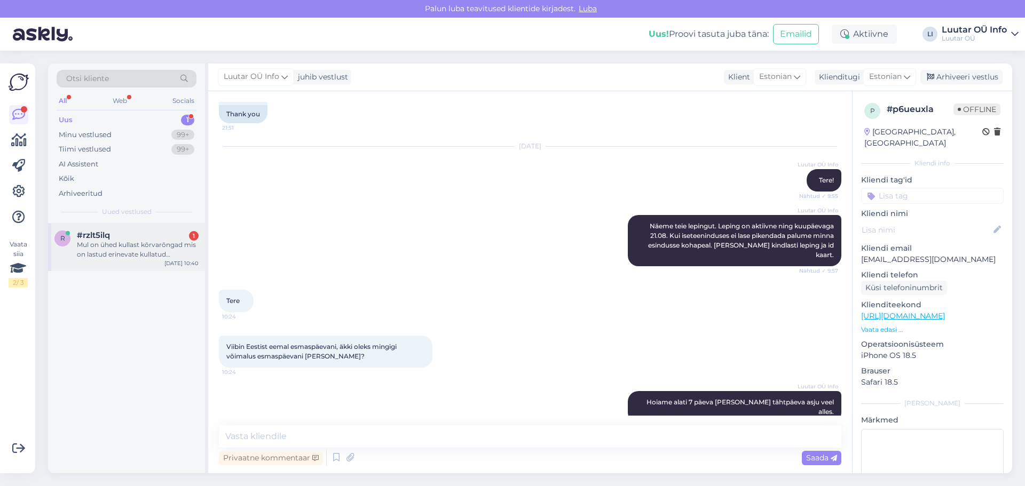
click at [137, 246] on div "Mul on ühed kullast kõrvarõngad mis on lastud erinevate kullatud toodetest teha…" at bounding box center [138, 249] width 122 height 19
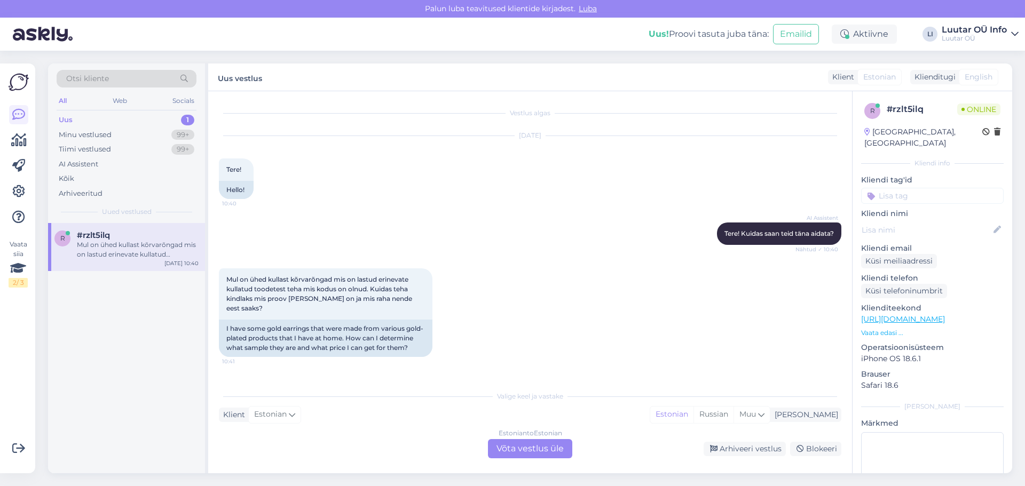
scroll to position [0, 0]
drag, startPoint x: 412, startPoint y: 298, endPoint x: 225, endPoint y: 286, distance: 186.7
click at [225, 286] on div "Mul on ühed kullast kõrvarõngad mis on lastud erinevate kullatud toodetest teha…" at bounding box center [326, 294] width 214 height 51
click at [245, 282] on span "Mul on ühed kullast kõrvarõngad mis on lastud erinevate kullatud toodetest teha…" at bounding box center [319, 294] width 187 height 37
click at [530, 446] on div "Estonian to Estonian Võta vestlus üle" at bounding box center [530, 448] width 84 height 19
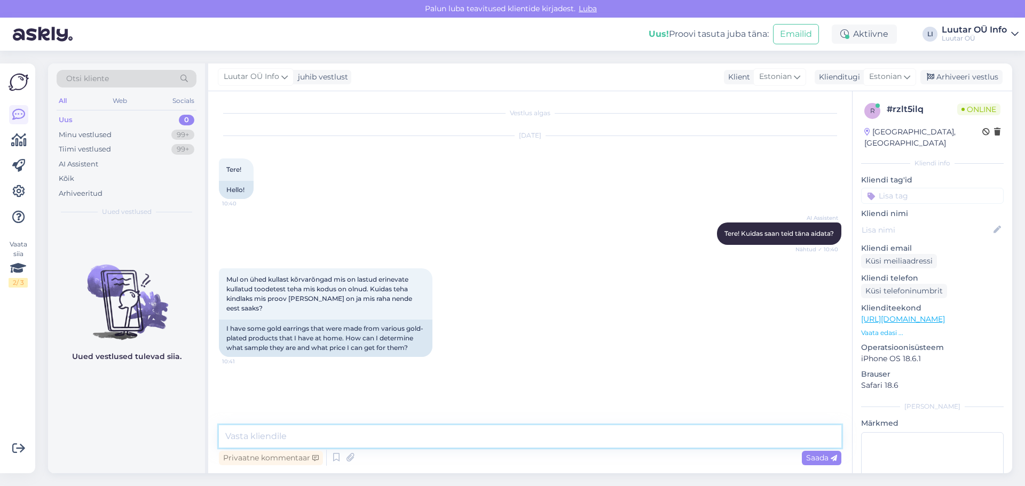
click at [450, 429] on textarea at bounding box center [530, 437] width 623 height 22
type textarea "Tere! Proovi saame kindlaks teha esinduses kohapeal. Hind kujuneb proovist ja g…"
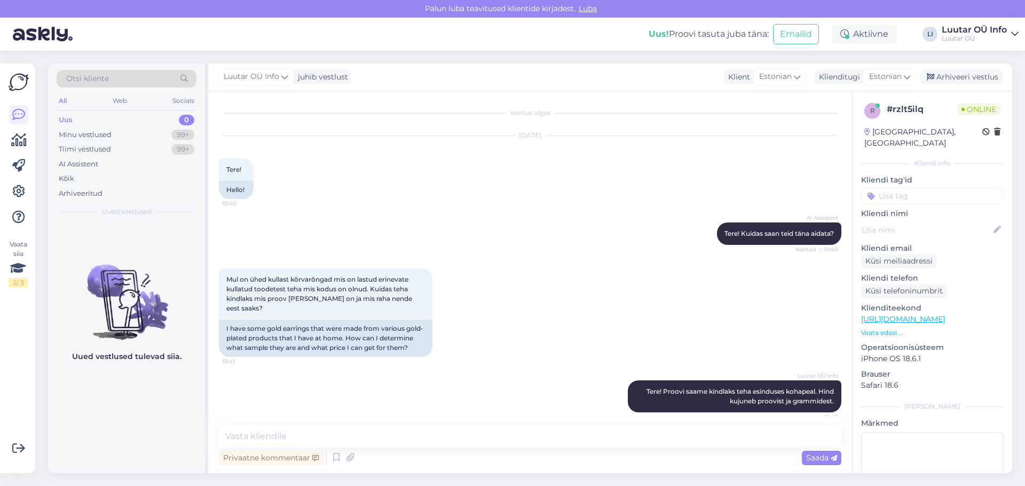
click at [552, 374] on div "Luutar OÜ Info Tere! Proovi saame kindlaks teha esinduses kohapeal. Hind kujune…" at bounding box center [530, 397] width 623 height 56
click at [541, 348] on div "Mul on ühed kullast kõrvarõngad mis on lastud erinevate kullatud toodetest teha…" at bounding box center [530, 313] width 623 height 112
click at [541, 342] on div "Mul on ühed kullast kõrvarõngad mis on lastud erinevate kullatud toodetest teha…" at bounding box center [530, 313] width 623 height 112
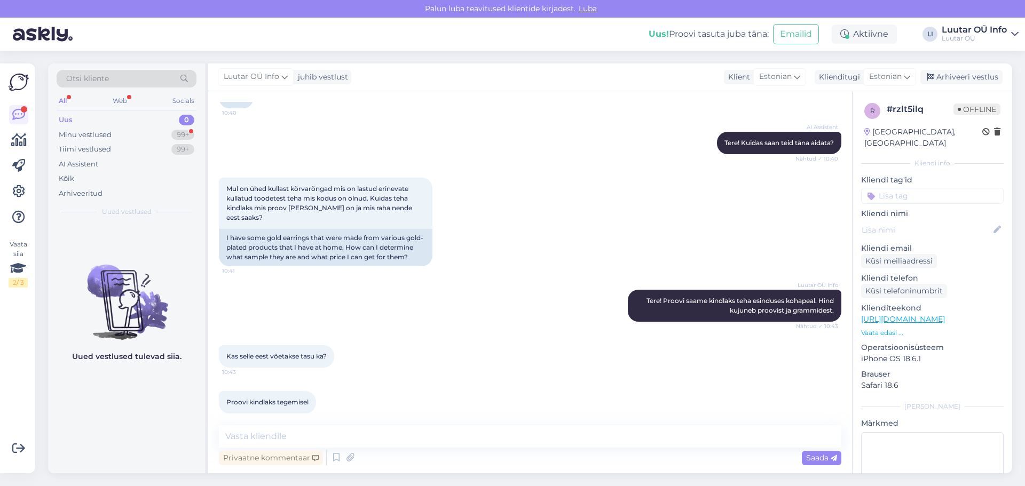
click at [87, 398] on div "Uued vestlused tulevad siia." at bounding box center [126, 348] width 157 height 250
click at [349, 428] on textarea at bounding box center [530, 437] width 623 height 22
type textarea "Ei võeta tasu."
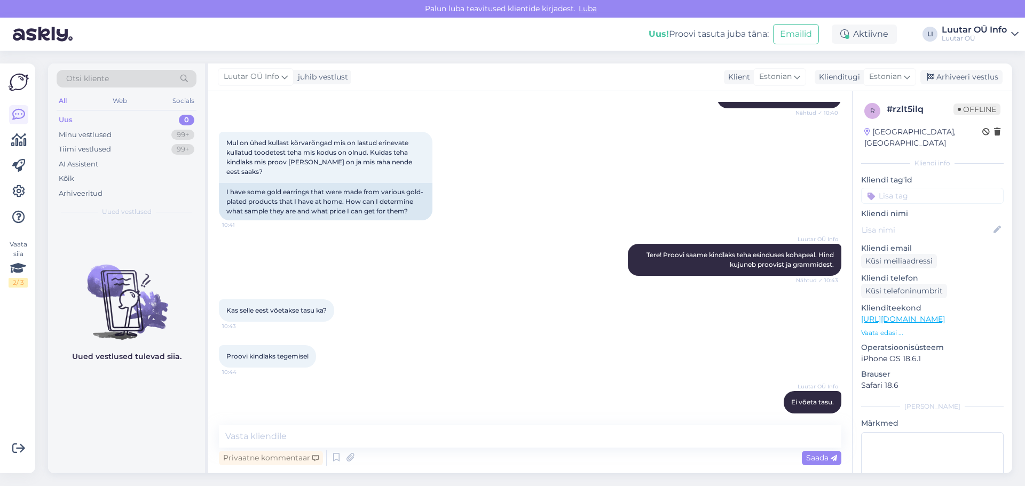
click at [405, 334] on div "Proovi kindlaks tegemisel 10:44" at bounding box center [530, 357] width 623 height 46
click at [465, 293] on div "Kas selle eest võetakse tasu ka? 10:43" at bounding box center [530, 311] width 623 height 46
click at [112, 135] on div "Minu vestlused 99+" at bounding box center [127, 135] width 140 height 15
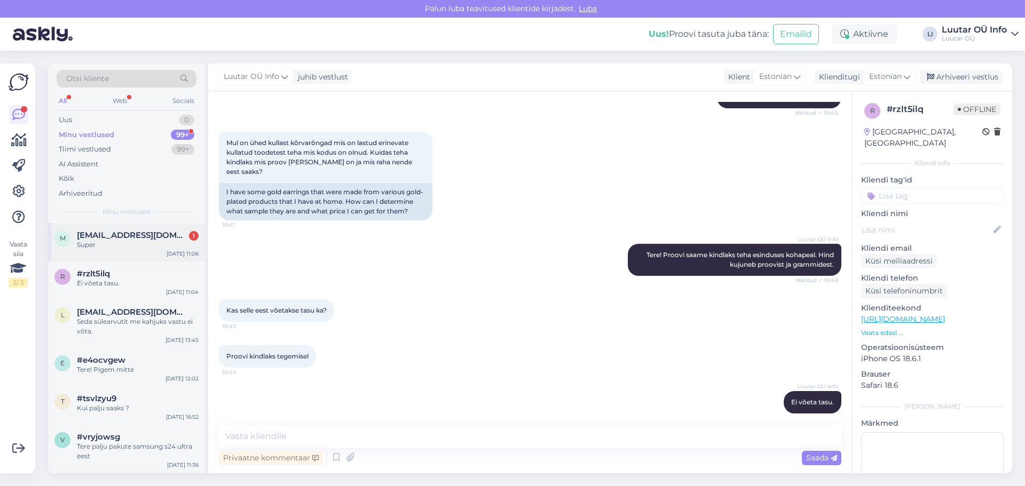
click at [122, 249] on div "Super" at bounding box center [138, 245] width 122 height 10
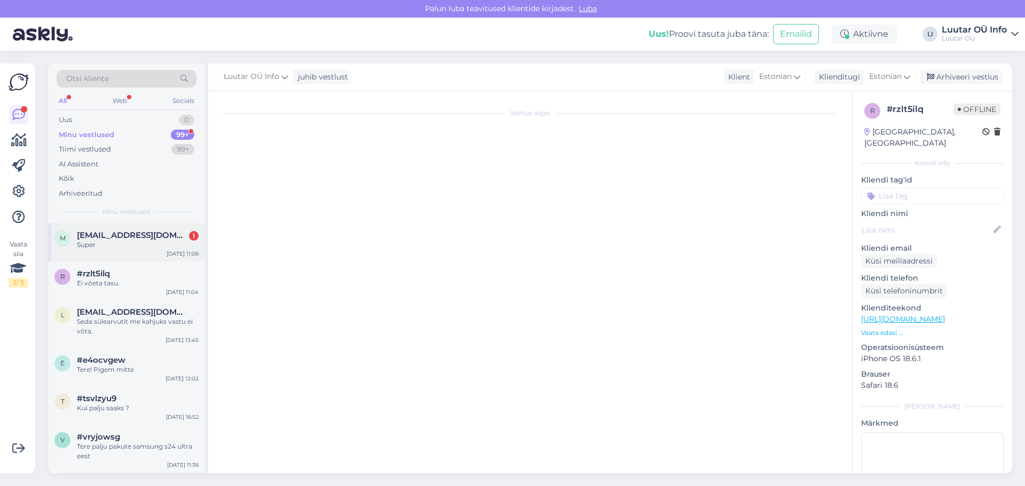
scroll to position [538, 0]
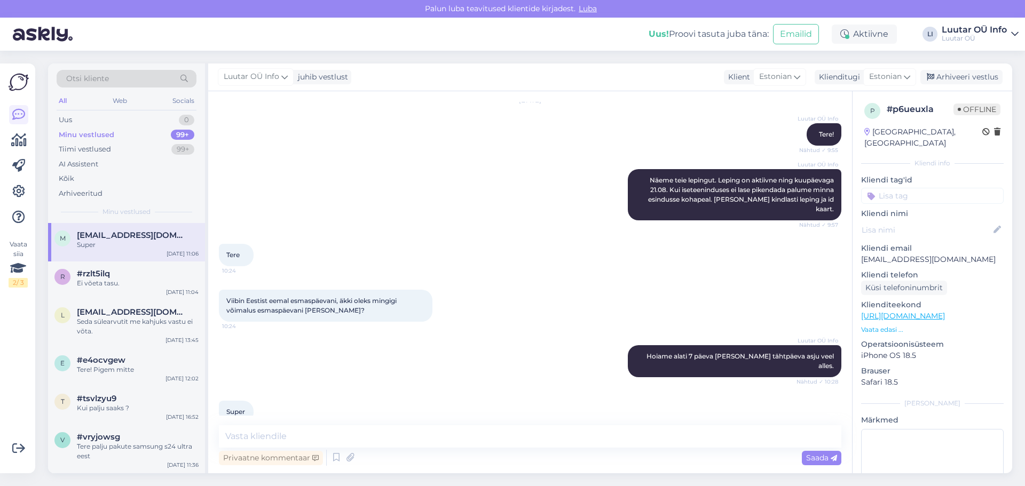
click at [462, 256] on div "Tere 10:24" at bounding box center [530, 255] width 623 height 46
click at [442, 363] on div "Luutar OÜ Info Hoiame alati 7 päeva [PERSON_NAME] tähtpäeva asju veel alles. Nä…" at bounding box center [530, 362] width 623 height 56
click at [396, 213] on div "Luutar OÜ Info Näeme teie lepingut. Leping on aktiivne ning kuupäevaga 21.08. K…" at bounding box center [530, 195] width 623 height 75
click at [411, 358] on div "Luutar OÜ Info Hoiame alati 7 päeva [PERSON_NAME] tähtpäeva asju veel alles. Nä…" at bounding box center [530, 362] width 623 height 56
click at [122, 275] on div "#rzlt5ilq" at bounding box center [138, 274] width 122 height 10
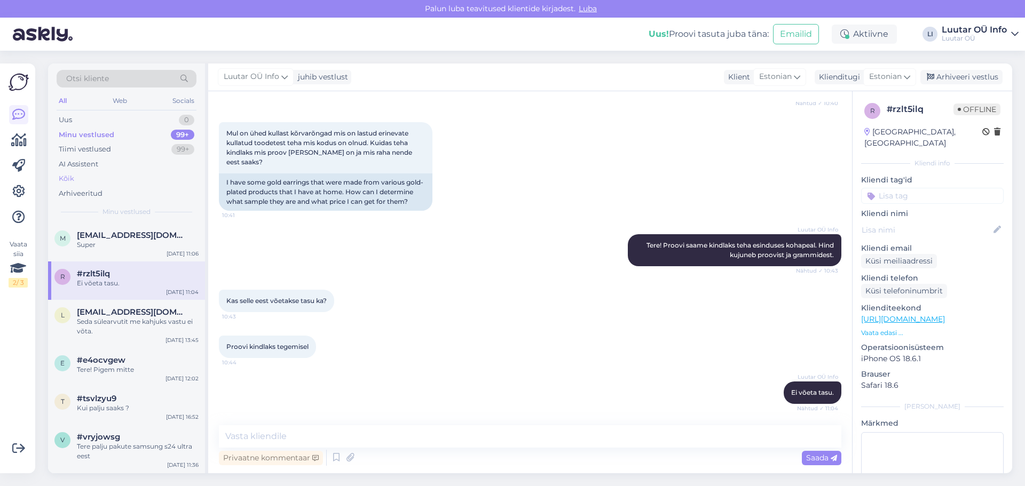
scroll to position [137, 0]
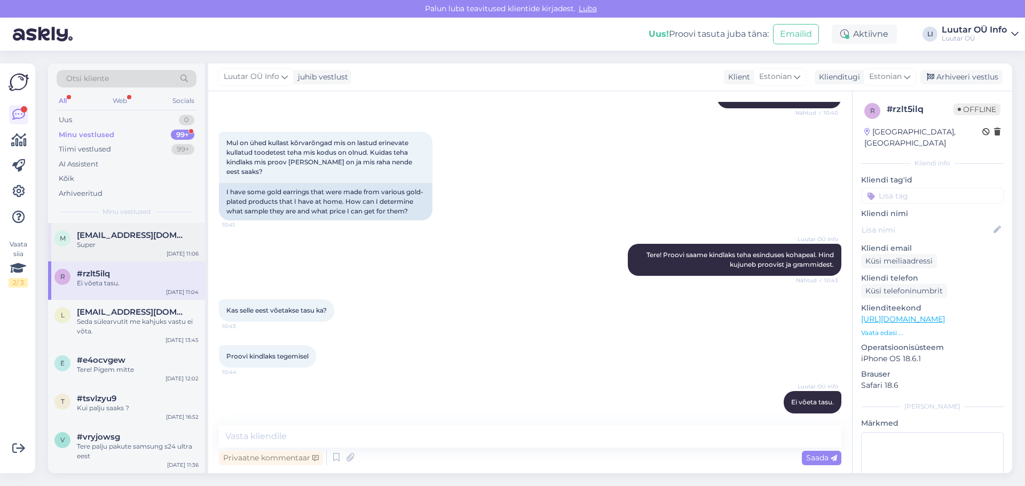
click at [125, 254] on div "m [EMAIL_ADDRESS][DOMAIN_NAME] Super [DATE] 11:06" at bounding box center [126, 242] width 157 height 38
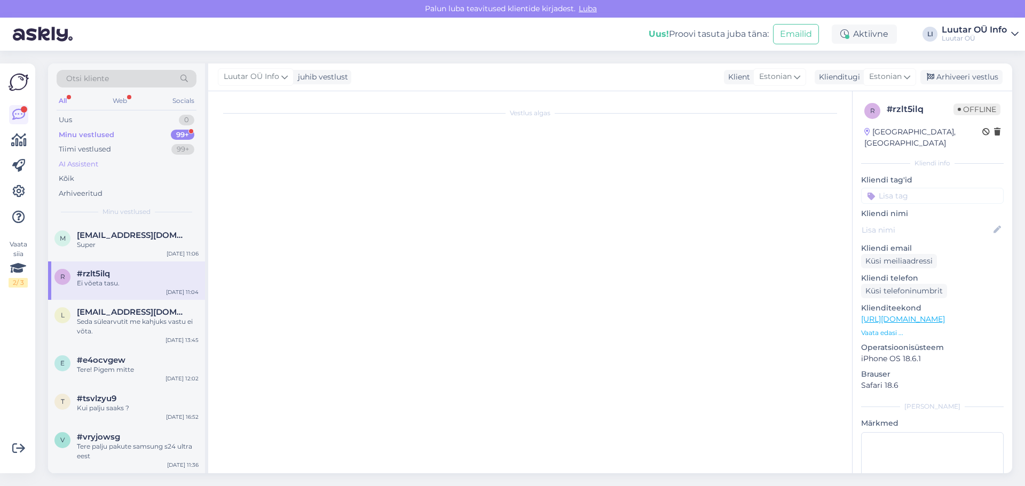
scroll to position [538, 0]
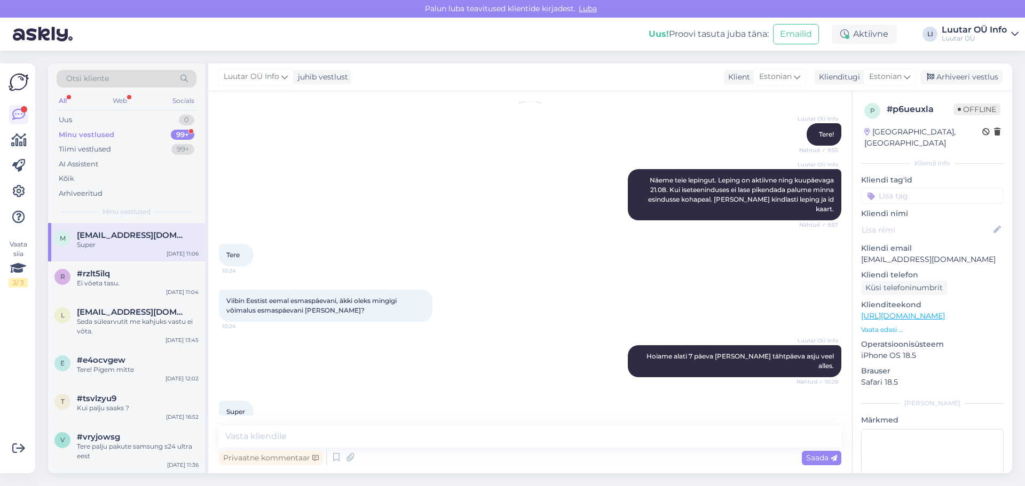
click at [146, 135] on div "Minu vestlused 99+" at bounding box center [127, 135] width 140 height 15
click at [119, 335] on div "Seda sülearvutit me kahjuks vastu ei võta." at bounding box center [138, 326] width 122 height 19
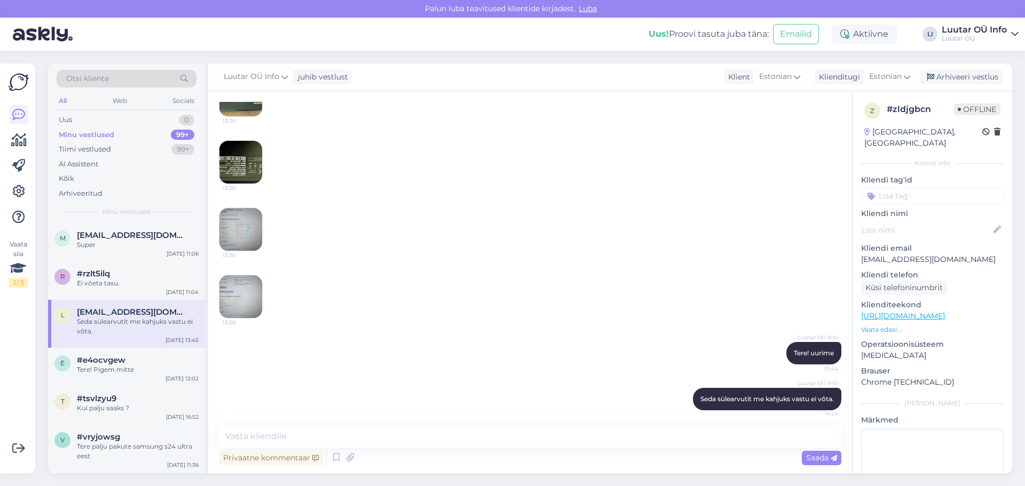
scroll to position [205, 0]
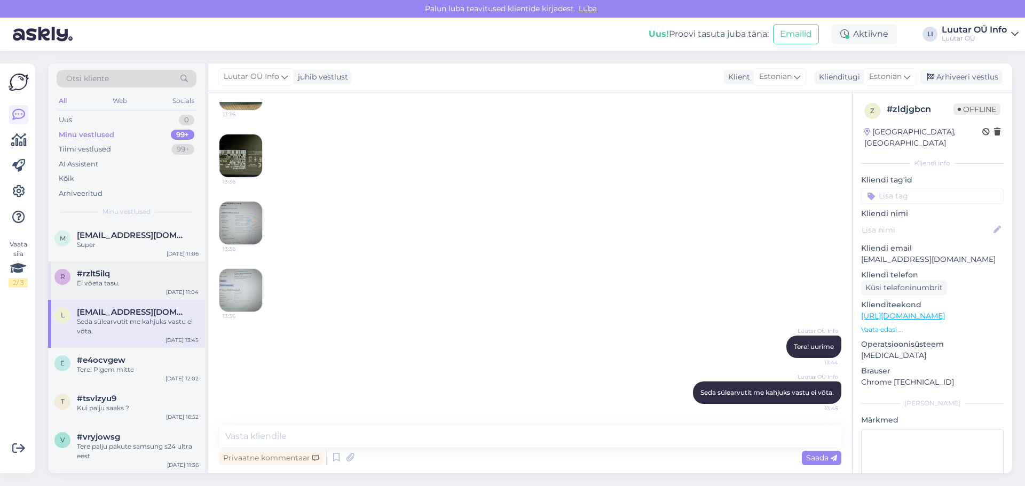
click at [126, 292] on div "r #rzlt5ilq Ei võeta tasu. [DATE] 11:04" at bounding box center [126, 281] width 157 height 38
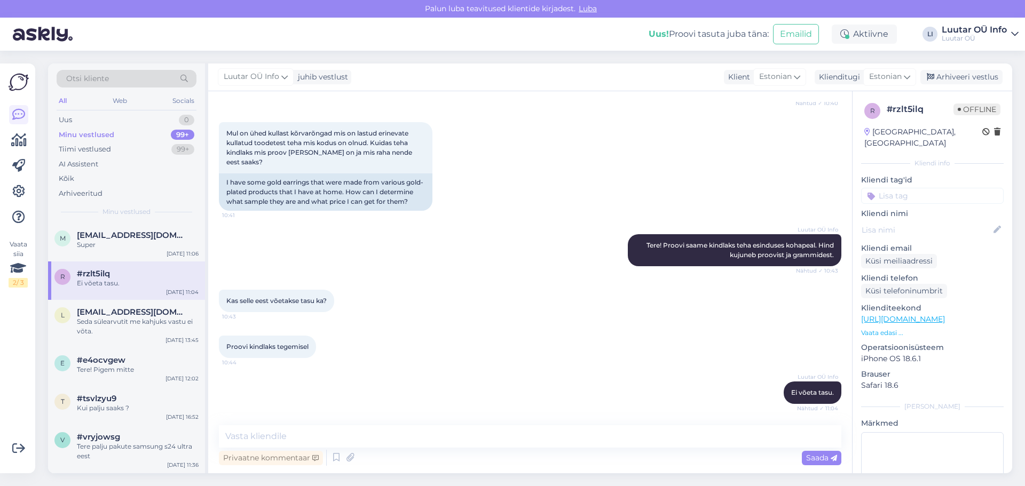
scroll to position [137, 0]
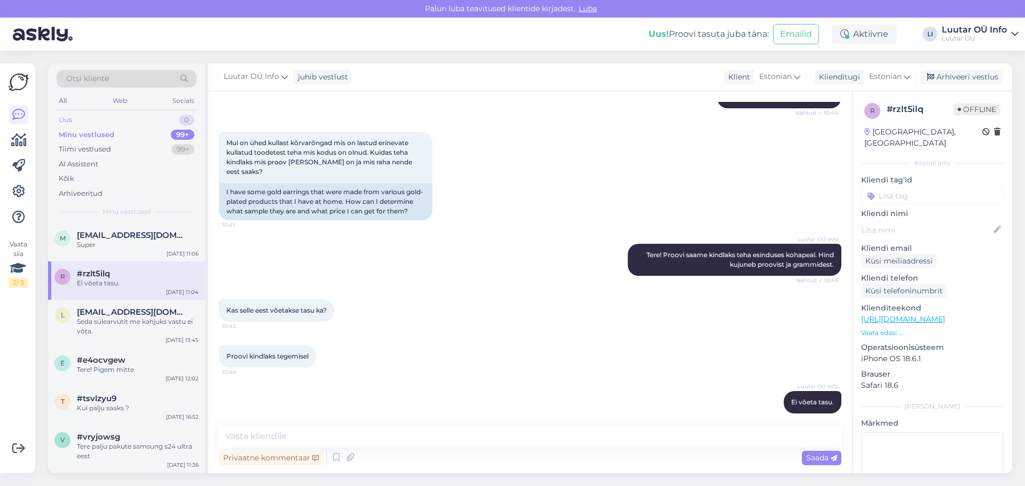
click at [120, 117] on div "Uus 0" at bounding box center [127, 120] width 140 height 15
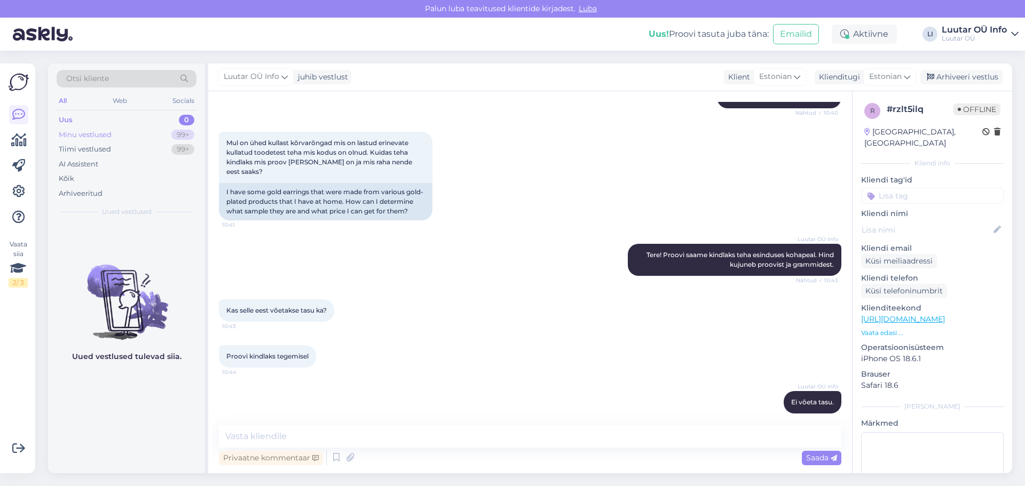
click at [127, 133] on div "Minu vestlused 99+" at bounding box center [127, 135] width 140 height 15
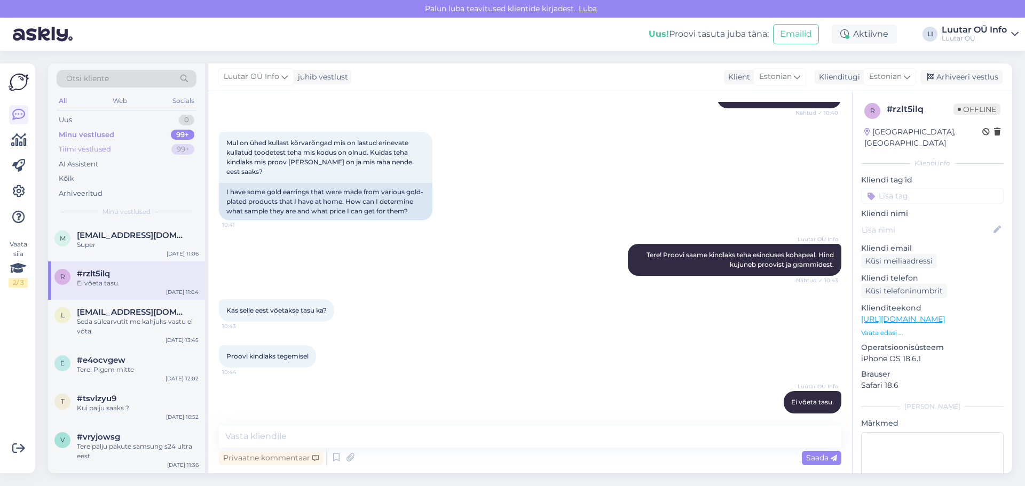
click at [111, 154] on div "Tiimi vestlused 99+" at bounding box center [127, 149] width 140 height 15
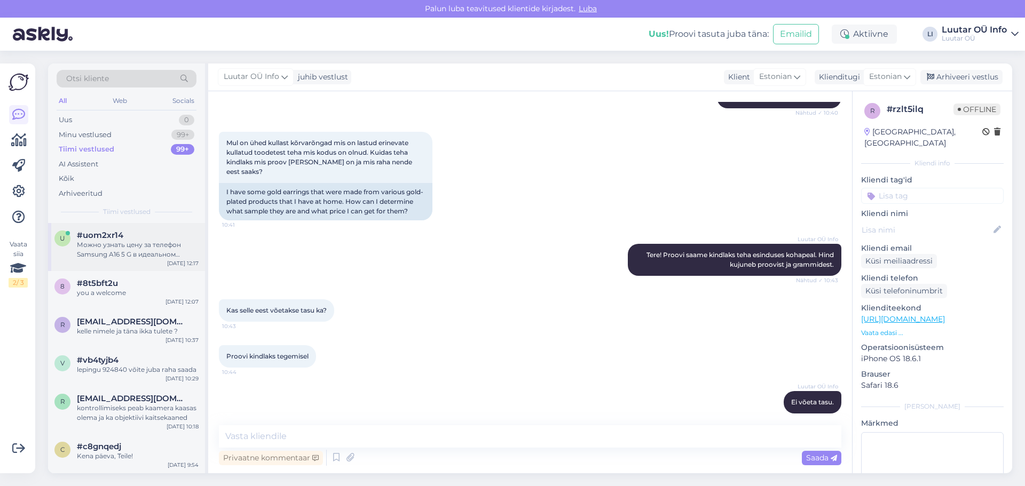
click at [120, 259] on div "Можно узнать цену за телефон Samsung A16 5 G в идеальном состоянии какая цена б…" at bounding box center [138, 249] width 122 height 19
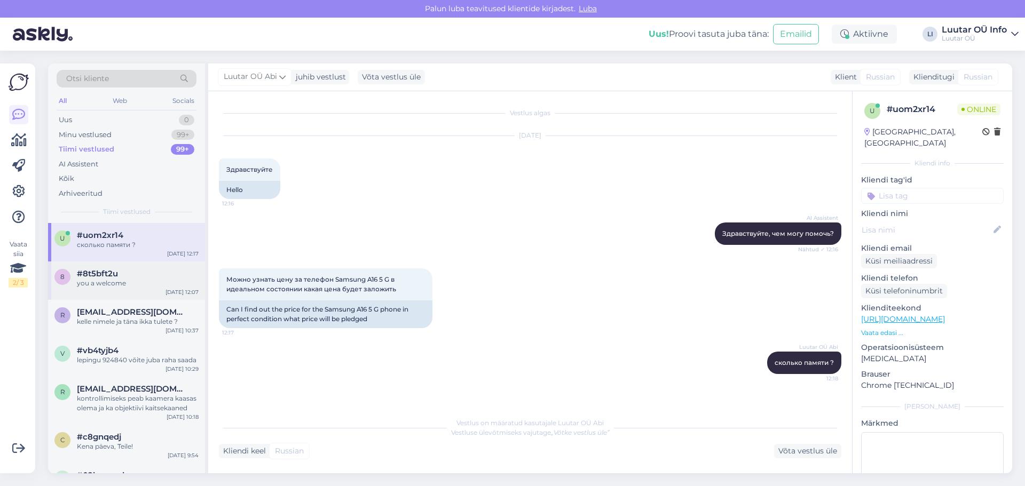
click at [140, 282] on div "you a welcome" at bounding box center [138, 284] width 122 height 10
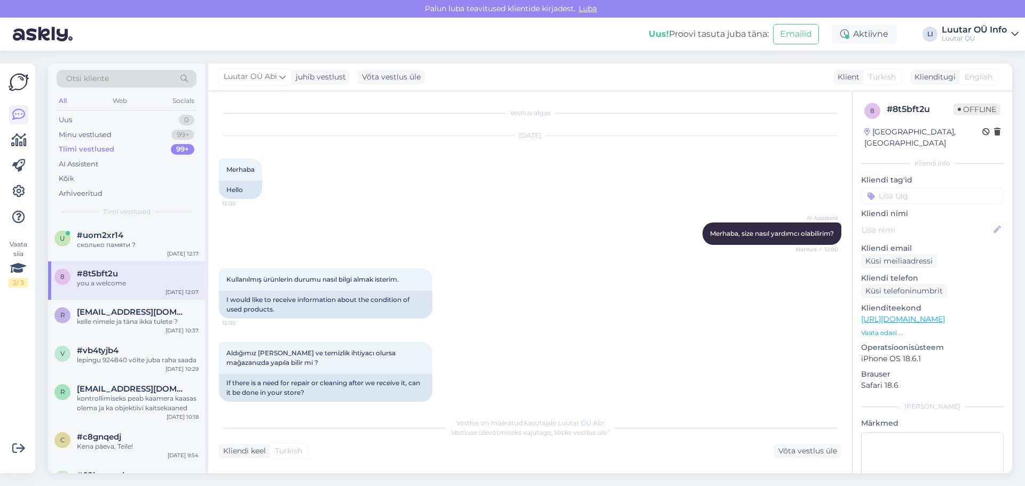
scroll to position [399, 0]
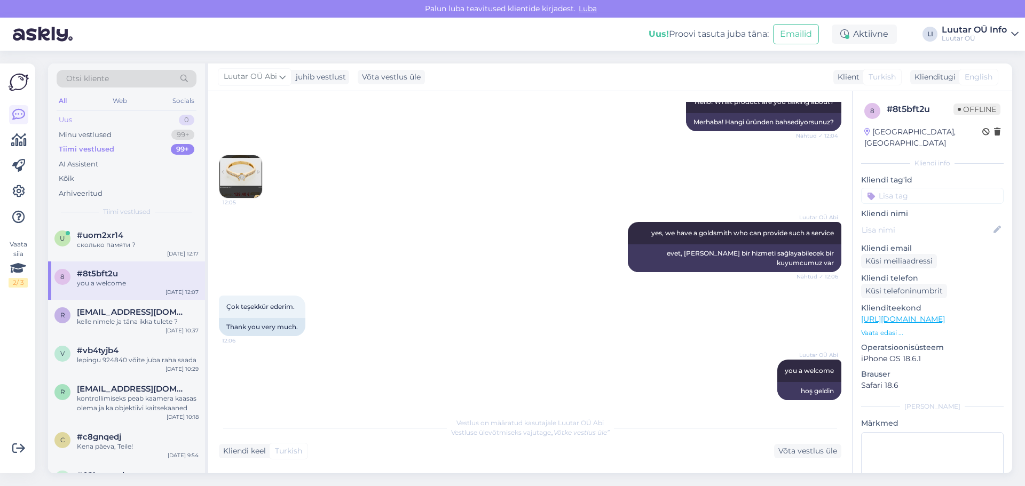
click at [105, 124] on div "Uus 0" at bounding box center [127, 120] width 140 height 15
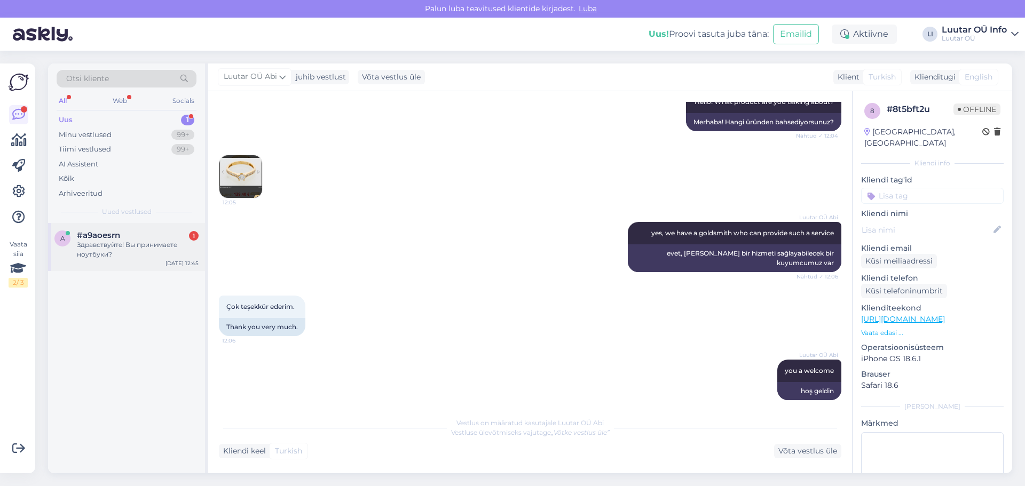
click at [140, 256] on div "Здравствуйте! Вы принимаете ноутбуки?" at bounding box center [138, 249] width 122 height 19
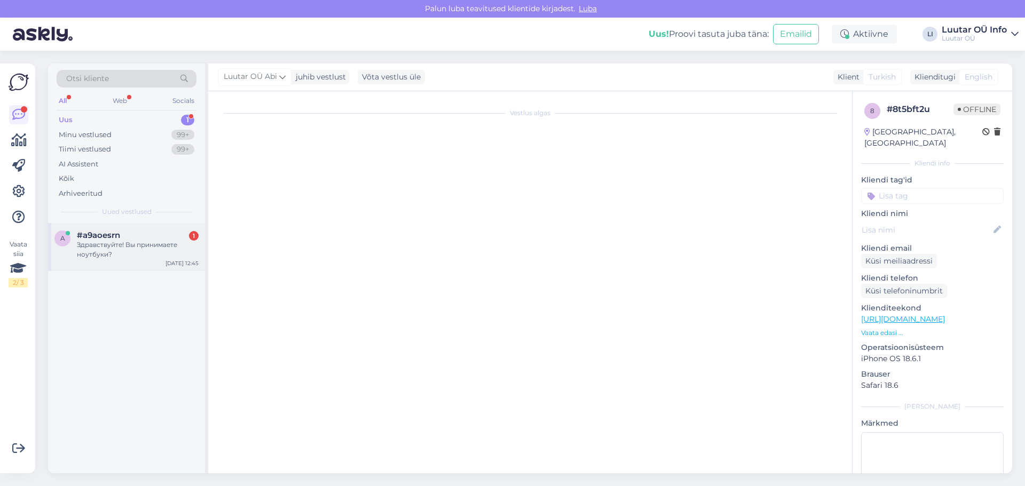
scroll to position [0, 0]
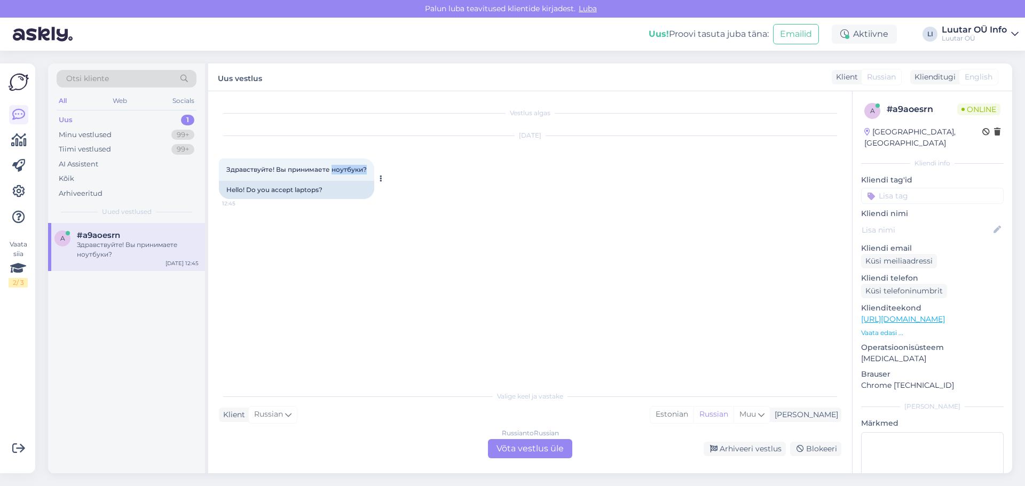
drag, startPoint x: 365, startPoint y: 172, endPoint x: 333, endPoint y: 171, distance: 32.0
click at [333, 171] on span "Здравствуйте! Вы принимаете ноутбуки?" at bounding box center [296, 170] width 140 height 8
copy span "ноутбуки?"
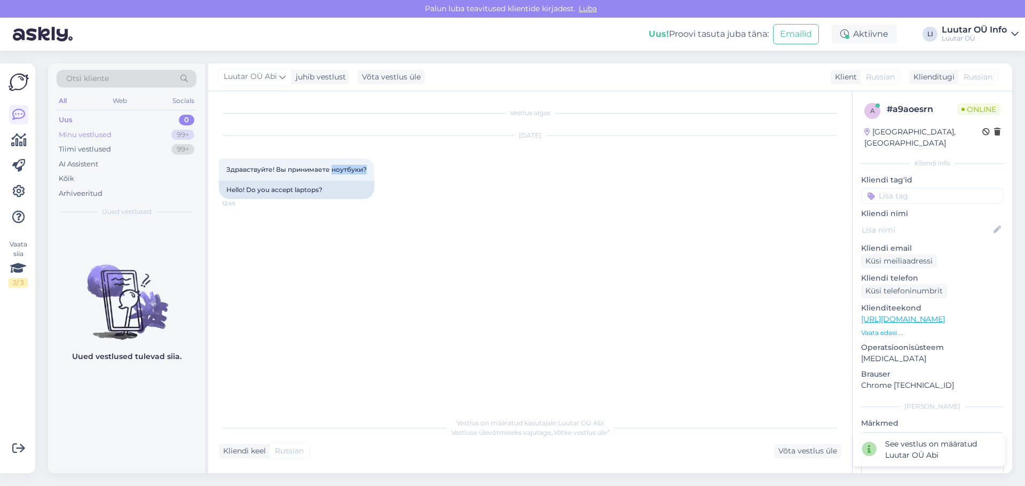
click at [104, 135] on div "Minu vestlused" at bounding box center [85, 135] width 53 height 11
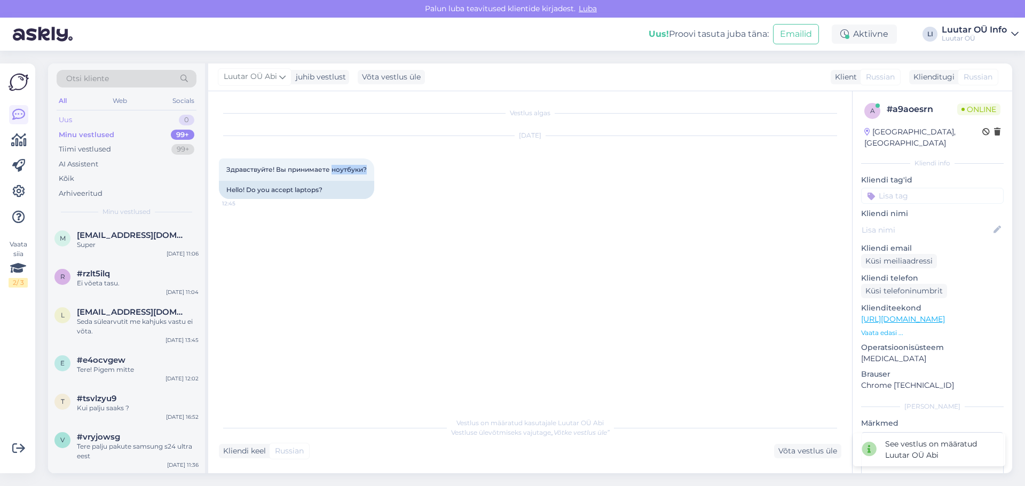
click at [100, 122] on div "Uus 0" at bounding box center [127, 120] width 140 height 15
